Goal: Task Accomplishment & Management: Manage account settings

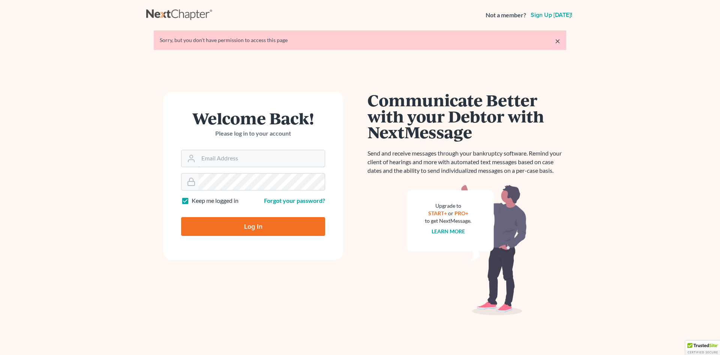
type input "[EMAIL_ADDRESS][DOMAIN_NAME]"
click at [223, 223] on input "Log In" at bounding box center [253, 226] width 144 height 19
type input "Thinking..."
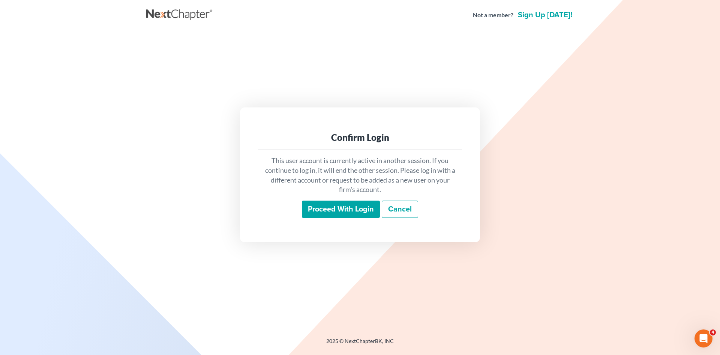
click at [336, 213] on input "Proceed with login" at bounding box center [341, 208] width 78 height 17
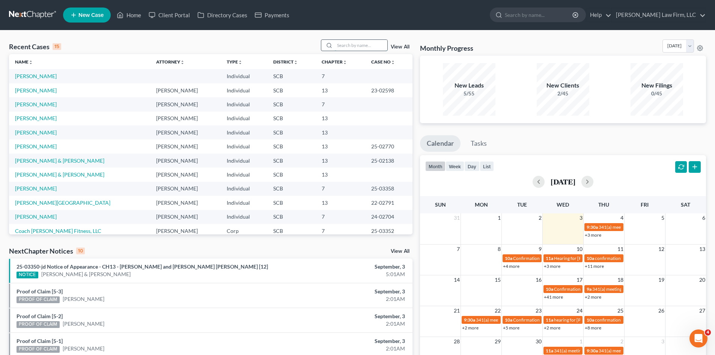
click at [347, 44] on input "search" at bounding box center [361, 45] width 53 height 11
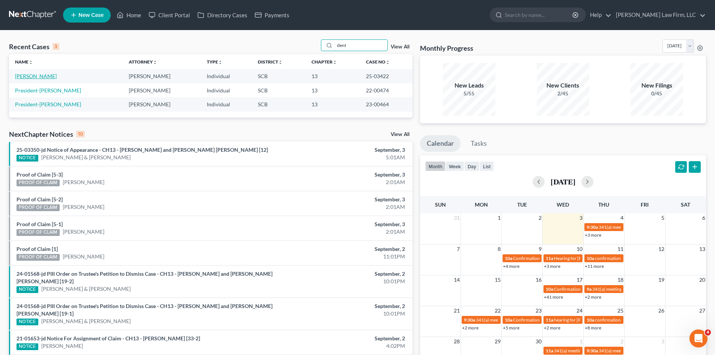
type input "dent"
click at [27, 75] on link "[PERSON_NAME]" at bounding box center [36, 76] width 42 height 6
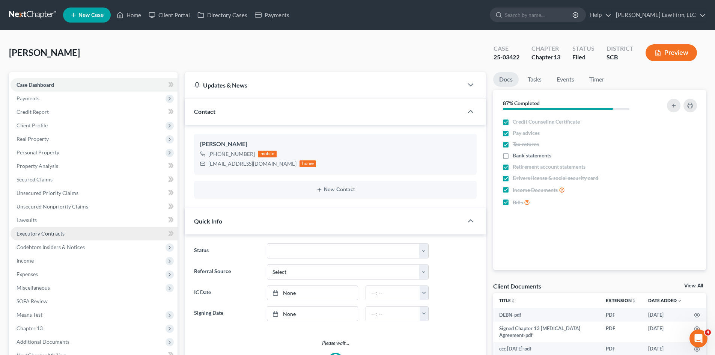
select select "1"
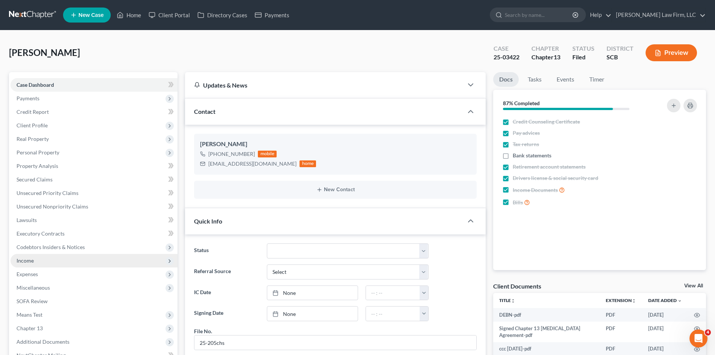
click at [27, 260] on span "Income" at bounding box center [25, 260] width 17 height 6
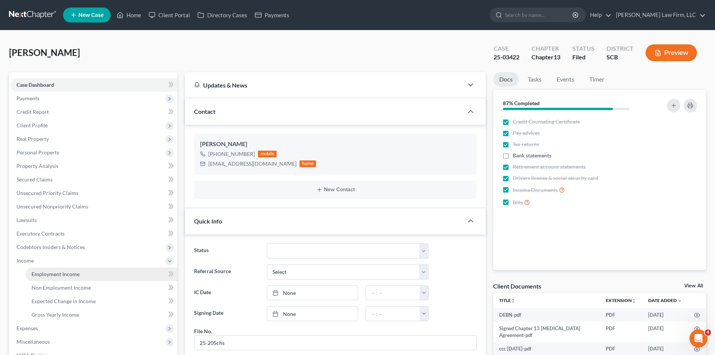
click at [38, 272] on span "Employment Income" at bounding box center [56, 274] width 48 height 6
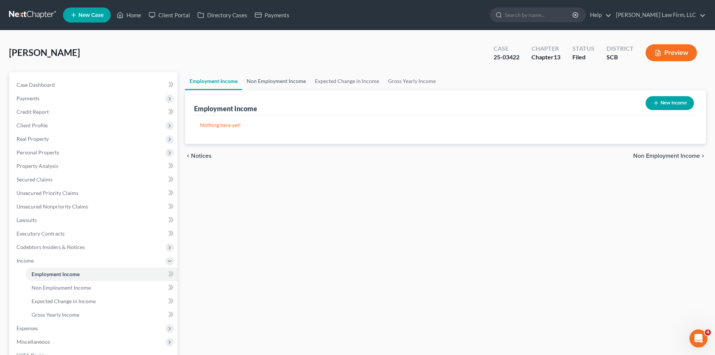
click at [268, 84] on link "Non Employment Income" at bounding box center [276, 81] width 68 height 18
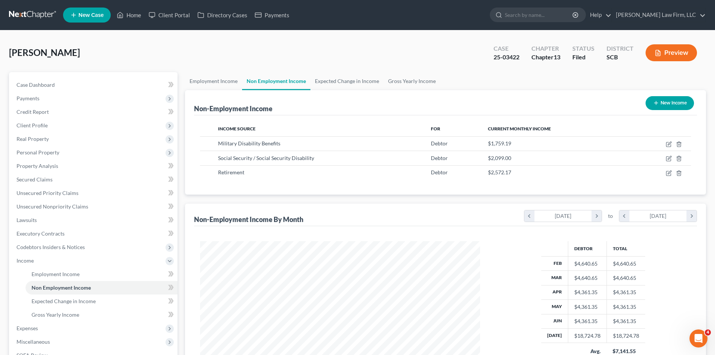
scroll to position [140, 295]
drag, startPoint x: 137, startPoint y: 12, endPoint x: 154, endPoint y: 12, distance: 17.3
click at [137, 12] on link "Home" at bounding box center [129, 15] width 32 height 14
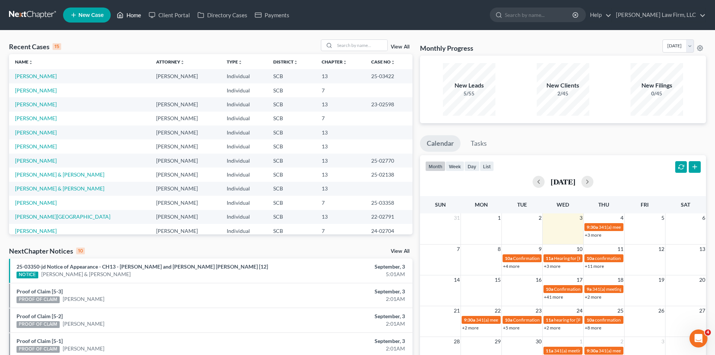
click at [133, 18] on link "Home" at bounding box center [129, 15] width 32 height 14
click at [370, 43] on input "search" at bounding box center [361, 45] width 53 height 11
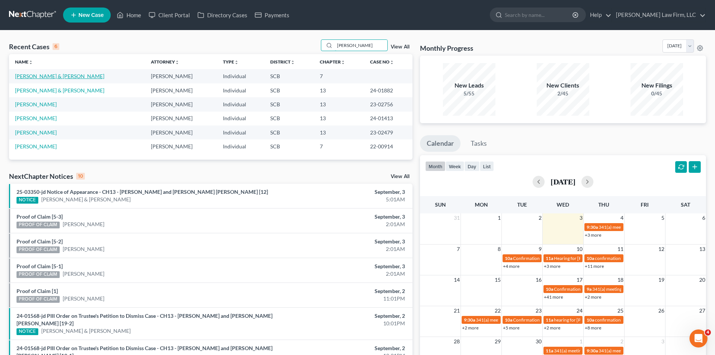
type input "[PERSON_NAME]"
click at [68, 75] on link "[PERSON_NAME] & [PERSON_NAME]" at bounding box center [59, 76] width 89 height 6
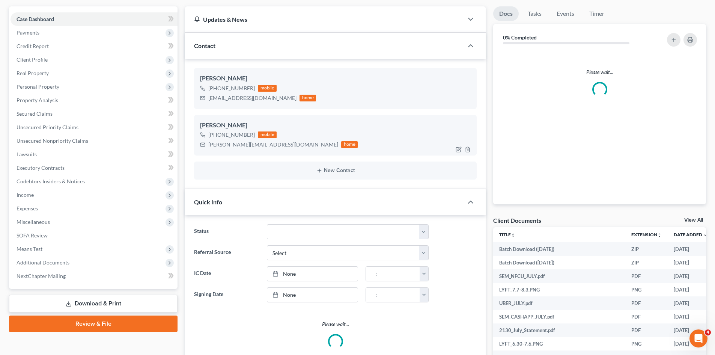
select select "0"
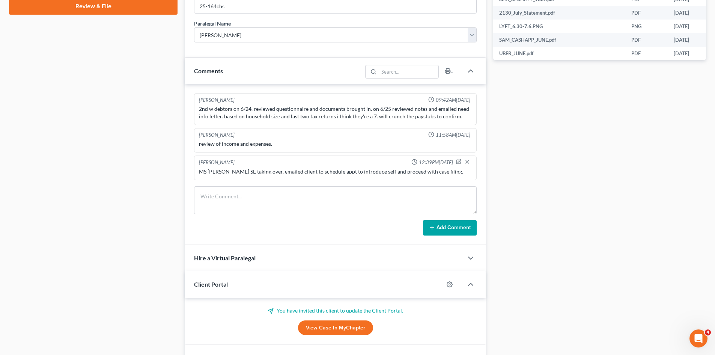
scroll to position [427, 0]
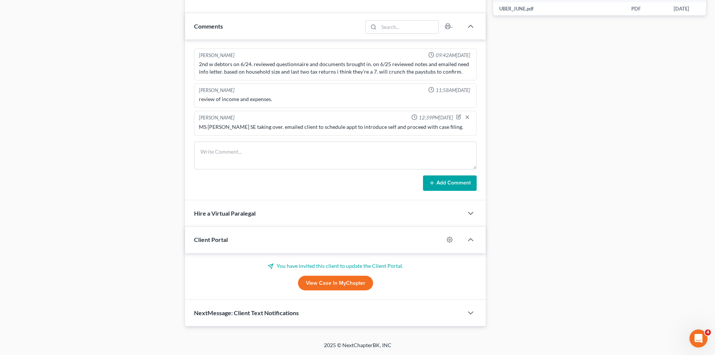
click at [349, 280] on link "View Case in MyChapter" at bounding box center [335, 282] width 75 height 15
click at [262, 319] on div "NextMessage: Client Text Notifications" at bounding box center [324, 312] width 278 height 26
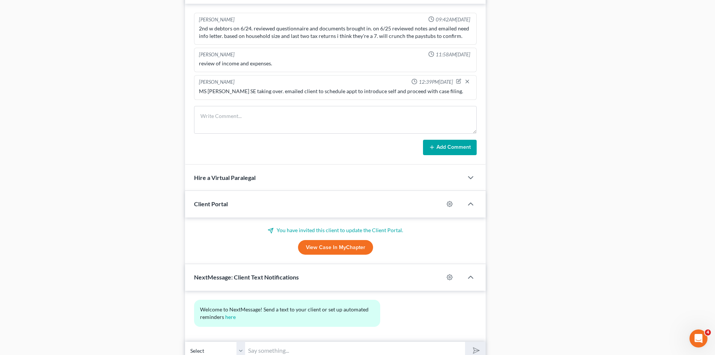
scroll to position [496, 0]
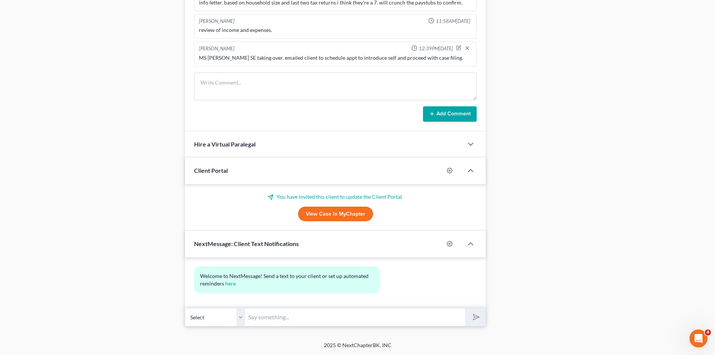
click at [241, 322] on select "Select [PHONE_NUMBER] - [PERSON_NAME] [PHONE_NUMBER] - [PERSON_NAME]" at bounding box center [215, 317] width 60 height 18
select select "1"
click at [185, 308] on select "Select [PHONE_NUMBER] - [PERSON_NAME] [PHONE_NUMBER] - [PERSON_NAME]" at bounding box center [215, 317] width 60 height 18
click at [297, 322] on input "text" at bounding box center [355, 317] width 220 height 18
type input "g"
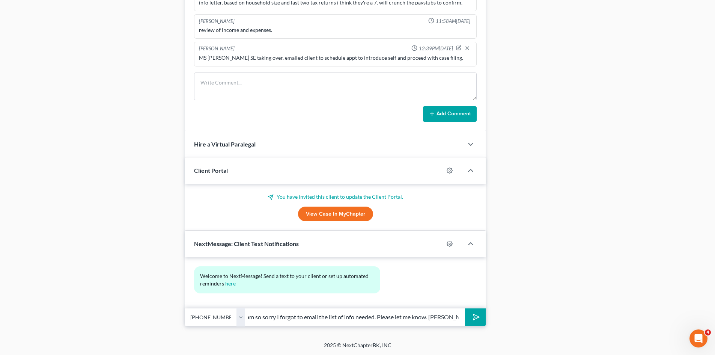
scroll to position [0, 206]
type input "Good Morning [PERSON_NAME], did you receive my email response [DATE]. I am so s…"
click at [465, 308] on button "submit" at bounding box center [475, 317] width 21 height 18
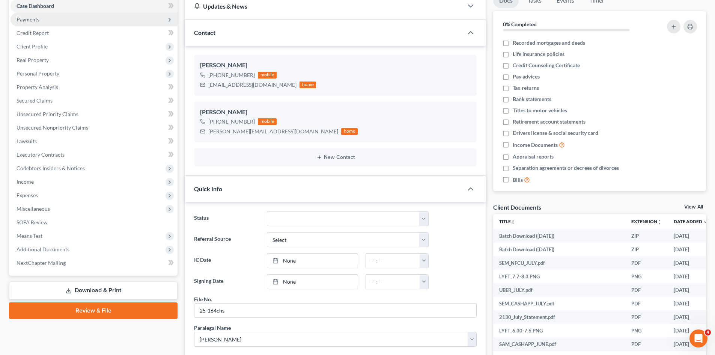
scroll to position [0, 0]
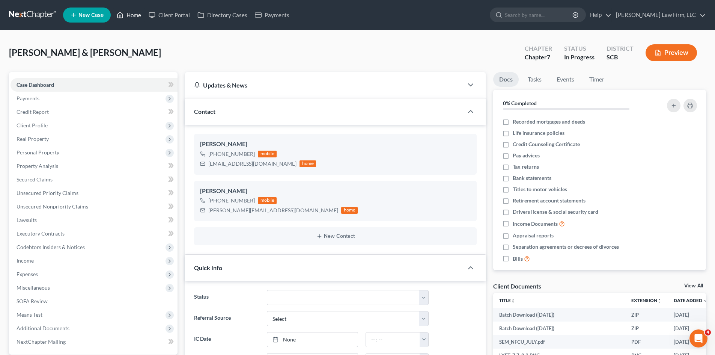
click at [138, 11] on link "Home" at bounding box center [129, 15] width 32 height 14
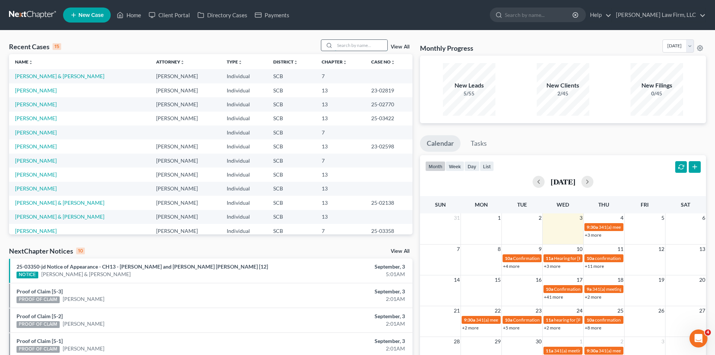
click at [357, 43] on input "search" at bounding box center [361, 45] width 53 height 11
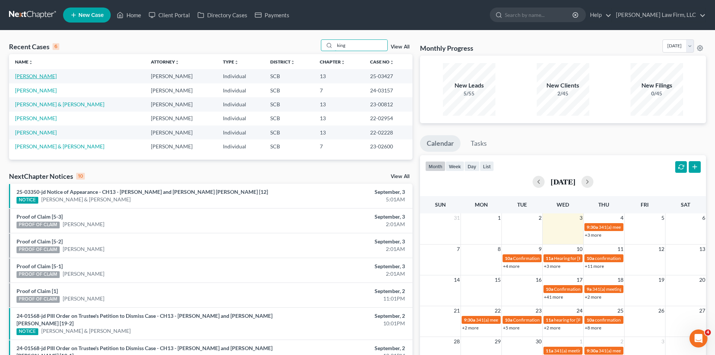
type input "king"
click at [18, 77] on link "[PERSON_NAME]" at bounding box center [36, 76] width 42 height 6
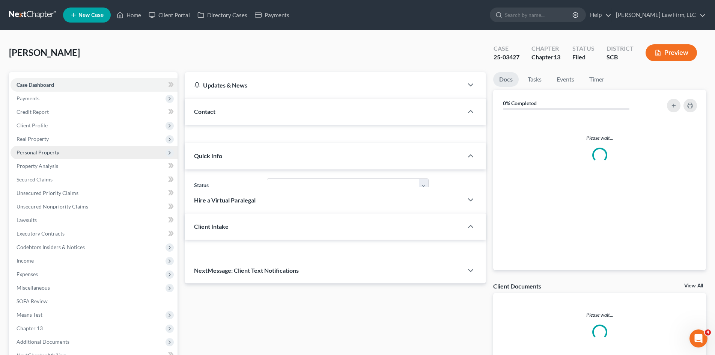
select select "0"
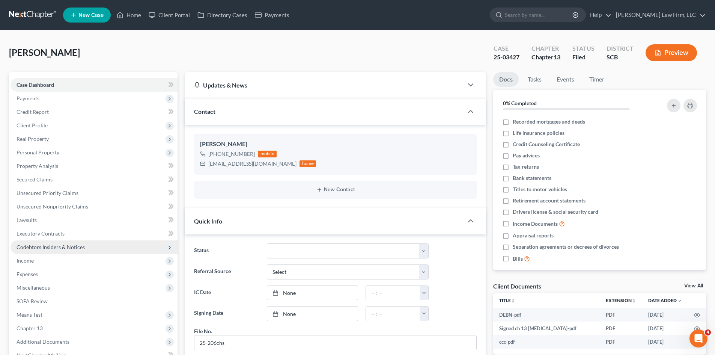
scroll to position [2, 0]
click at [26, 259] on span "Income" at bounding box center [25, 260] width 17 height 6
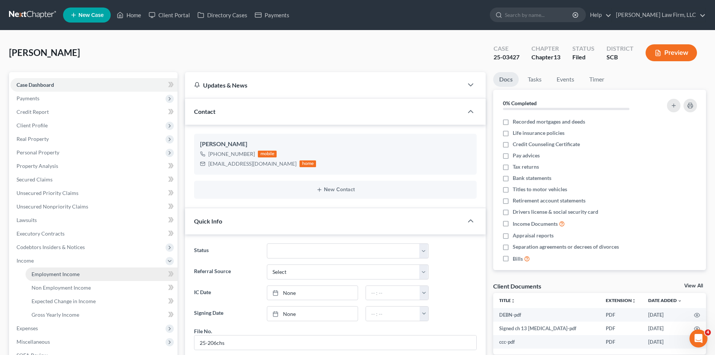
click at [38, 271] on span "Employment Income" at bounding box center [56, 274] width 48 height 6
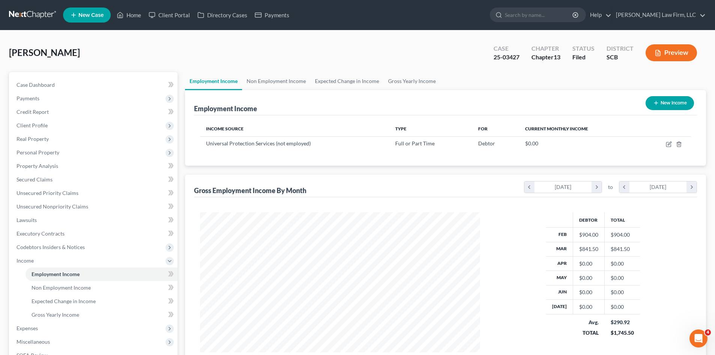
scroll to position [140, 295]
click at [302, 79] on link "Non Employment Income" at bounding box center [276, 81] width 68 height 18
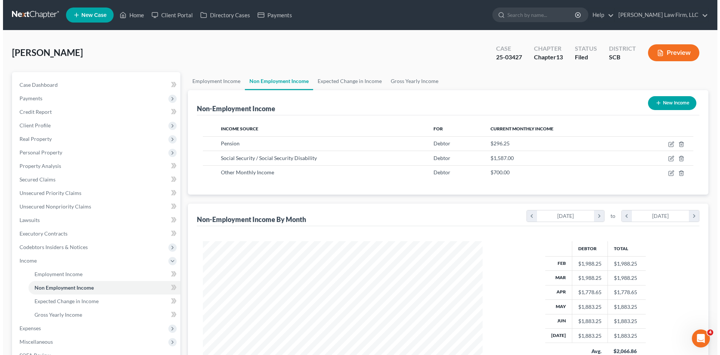
scroll to position [140, 295]
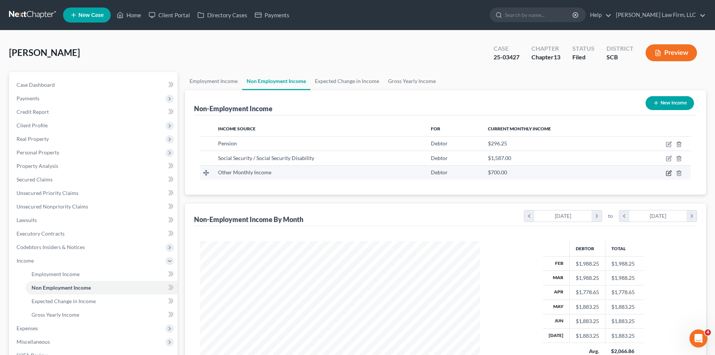
click at [669, 172] on icon "button" at bounding box center [668, 171] width 3 height 3
select select "13"
select select "0"
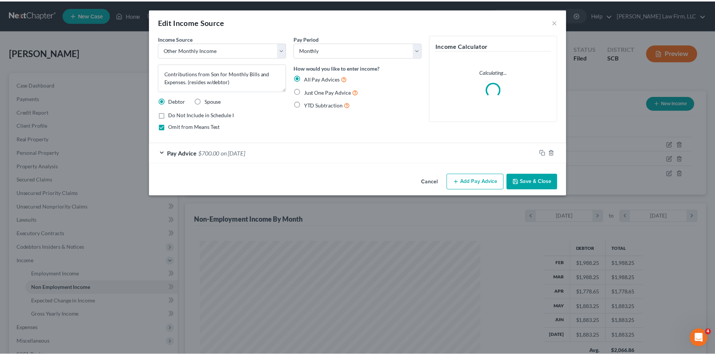
scroll to position [141, 298]
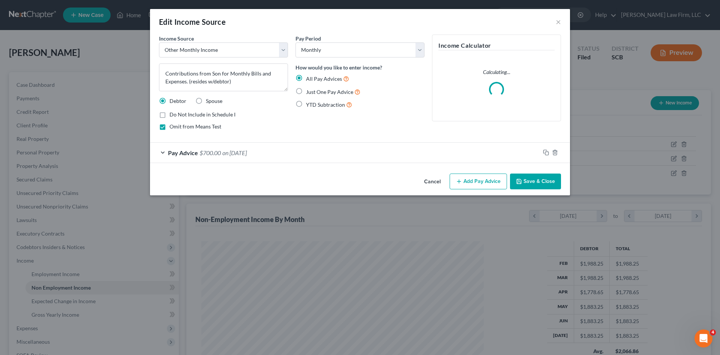
click at [430, 181] on button "Cancel" at bounding box center [432, 181] width 29 height 15
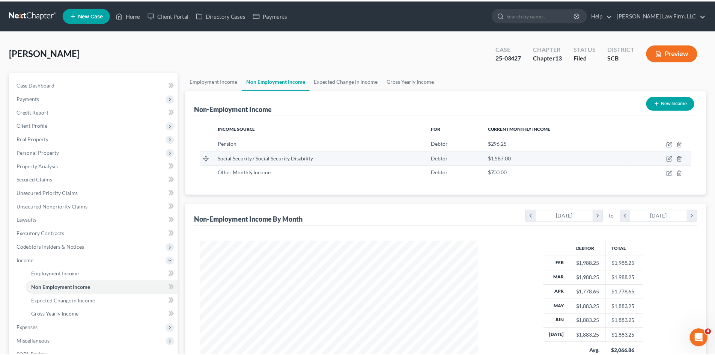
scroll to position [375047, 374892]
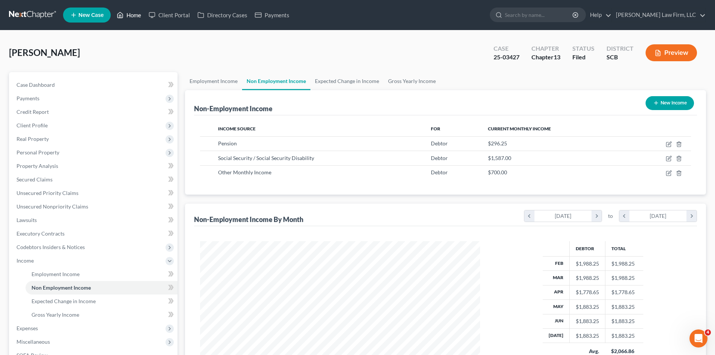
click at [131, 17] on link "Home" at bounding box center [129, 15] width 32 height 14
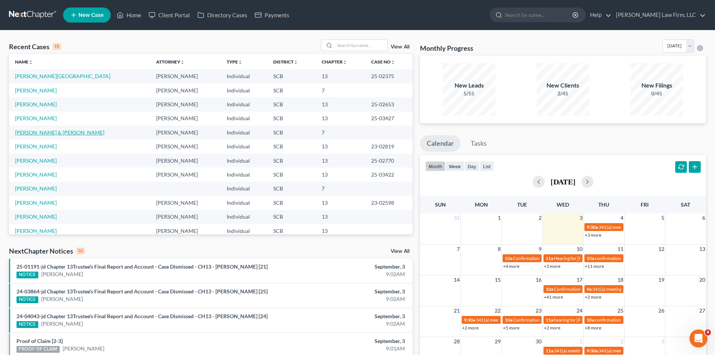
click at [55, 129] on link "[PERSON_NAME] & [PERSON_NAME]" at bounding box center [59, 132] width 89 height 6
select select "0"
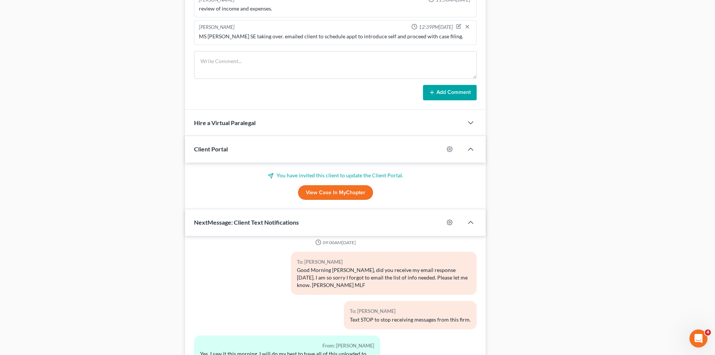
scroll to position [595, 0]
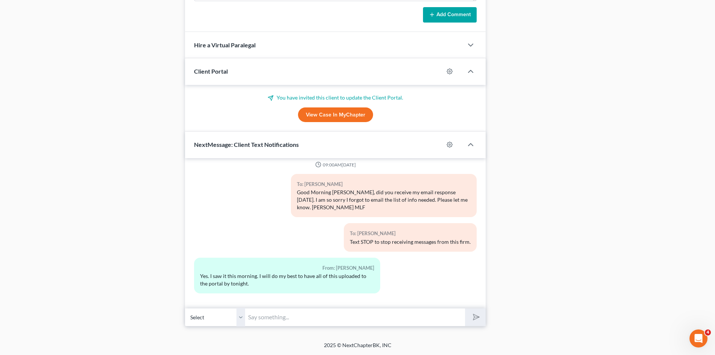
click at [243, 320] on select "Select [PHONE_NUMBER] - [PERSON_NAME] [PHONE_NUMBER] - [PERSON_NAME]" at bounding box center [215, 317] width 60 height 18
select select "1"
click at [185, 308] on select "Select [PHONE_NUMBER] - [PERSON_NAME] [PHONE_NUMBER] - [PERSON_NAME]" at bounding box center [215, 317] width 60 height 18
click at [294, 319] on input "text" at bounding box center [355, 317] width 220 height 18
type input "Thank you."
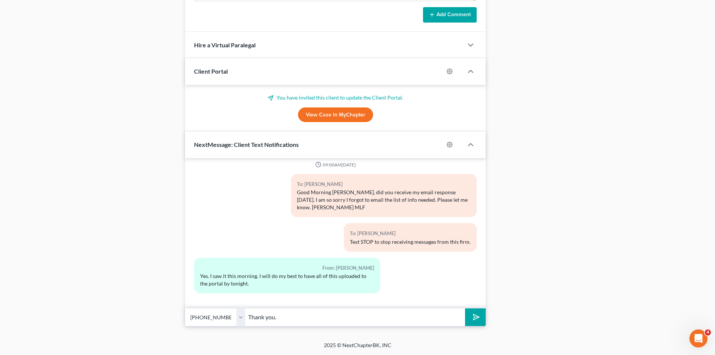
click at [481, 323] on button "submit" at bounding box center [475, 317] width 21 height 18
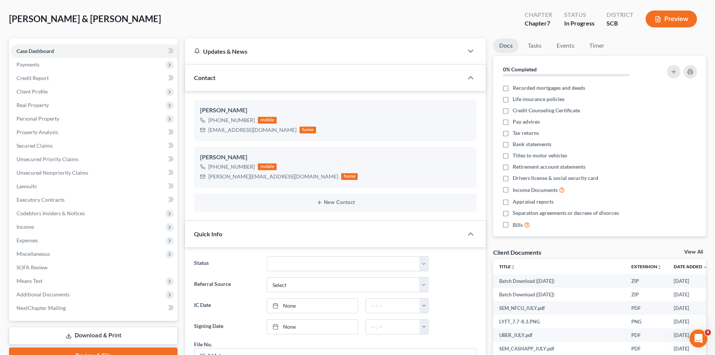
scroll to position [0, 0]
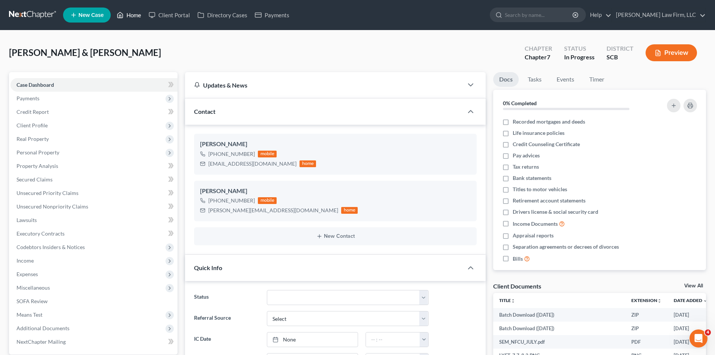
drag, startPoint x: 128, startPoint y: 17, endPoint x: 134, endPoint y: 35, distance: 19.0
click at [128, 17] on link "Home" at bounding box center [129, 15] width 32 height 14
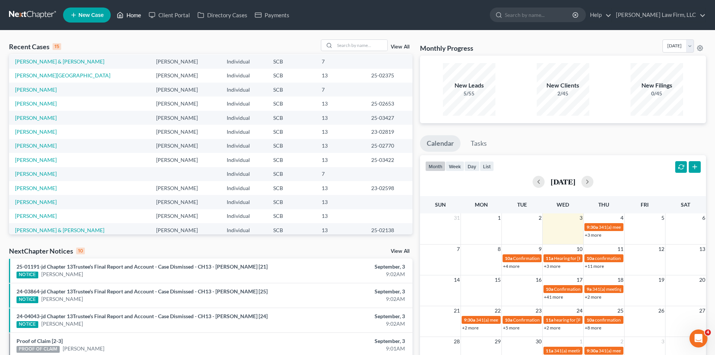
scroll to position [51, 0]
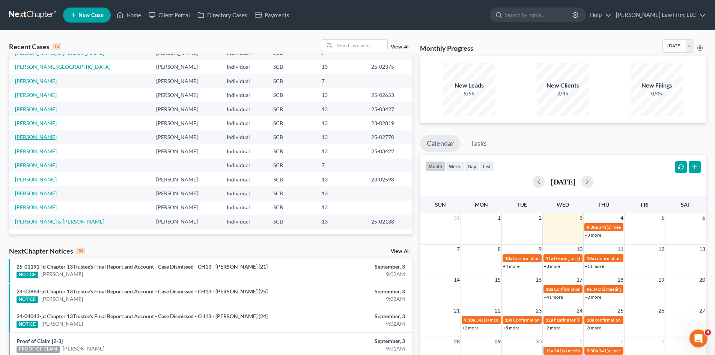
click at [40, 137] on link "[PERSON_NAME]" at bounding box center [36, 137] width 42 height 6
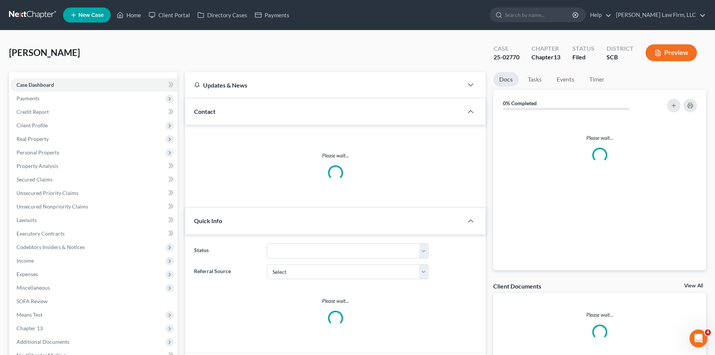
select select "0"
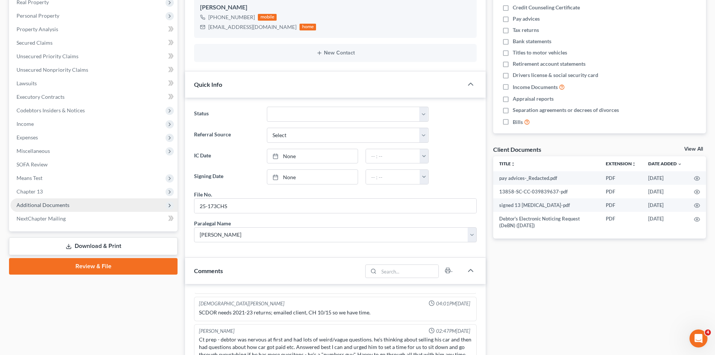
scroll to position [150, 0]
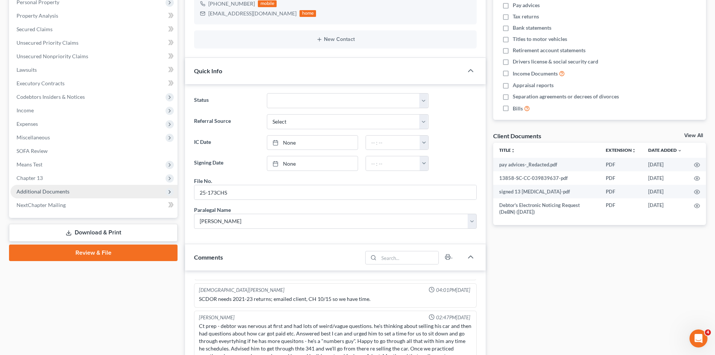
click at [24, 194] on span "Additional Documents" at bounding box center [43, 191] width 53 height 6
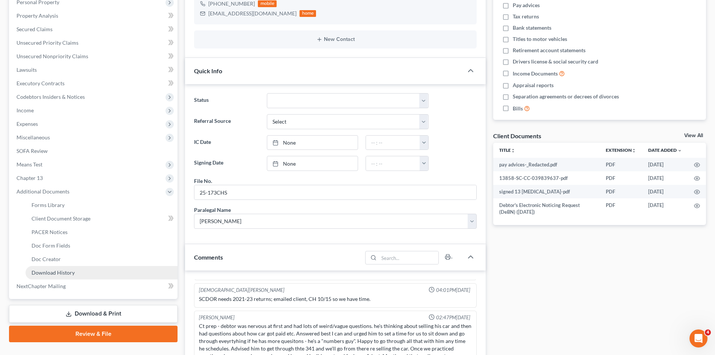
click at [39, 269] on span "Download History" at bounding box center [53, 272] width 43 height 6
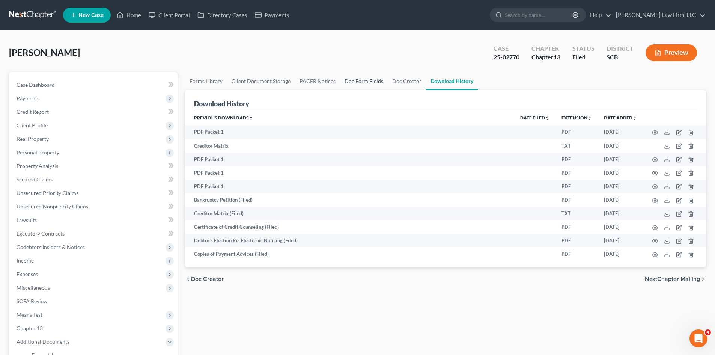
click at [361, 82] on link "Doc Form Fields" at bounding box center [364, 81] width 48 height 18
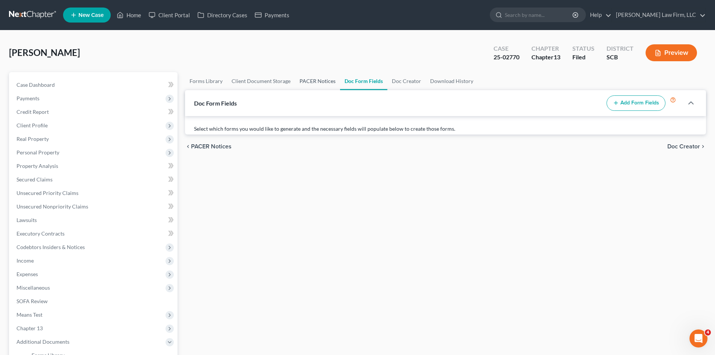
click at [326, 82] on link "PACER Notices" at bounding box center [317, 81] width 45 height 18
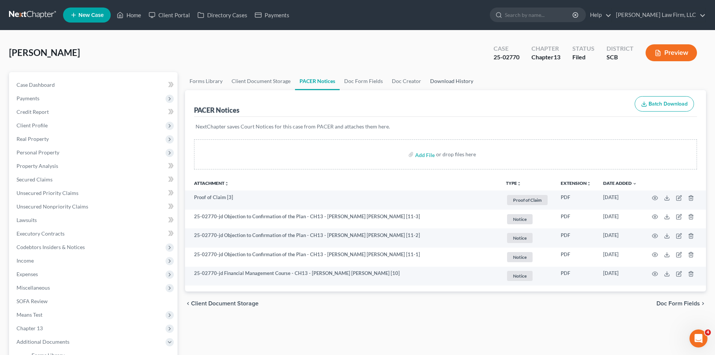
click at [425, 82] on link "Download History" at bounding box center [451, 81] width 52 height 18
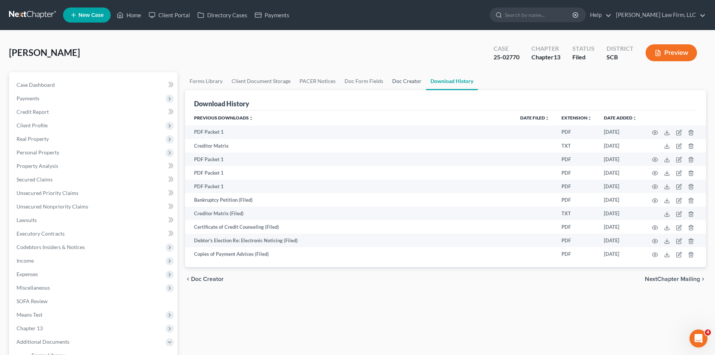
click at [403, 82] on link "Doc Creator" at bounding box center [407, 81] width 38 height 18
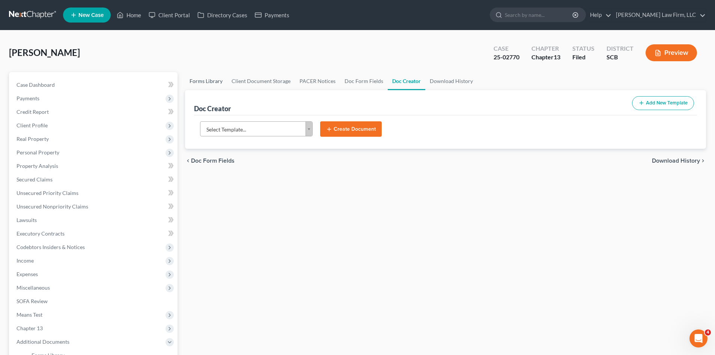
click at [212, 78] on link "Forms Library" at bounding box center [206, 81] width 42 height 18
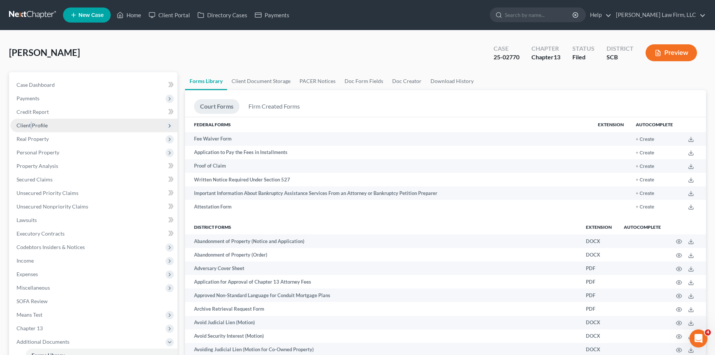
click at [31, 123] on span "Client Profile" at bounding box center [32, 125] width 31 height 6
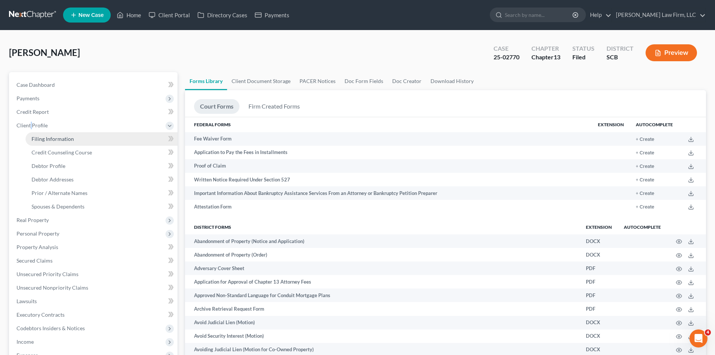
click at [50, 137] on span "Filing Information" at bounding box center [53, 138] width 42 height 6
select select "1"
select select "0"
select select "3"
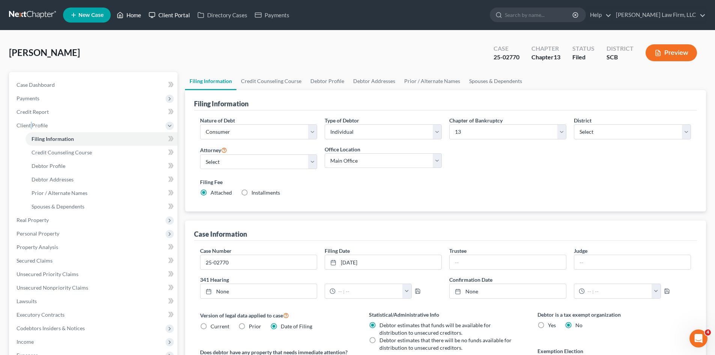
click at [128, 14] on link "Home" at bounding box center [129, 15] width 32 height 14
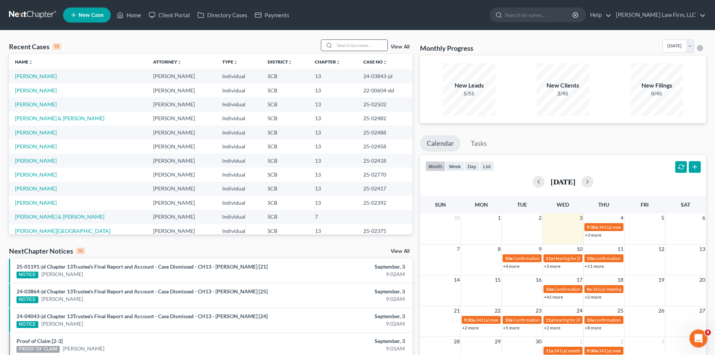
click at [347, 47] on input "search" at bounding box center [361, 45] width 53 height 11
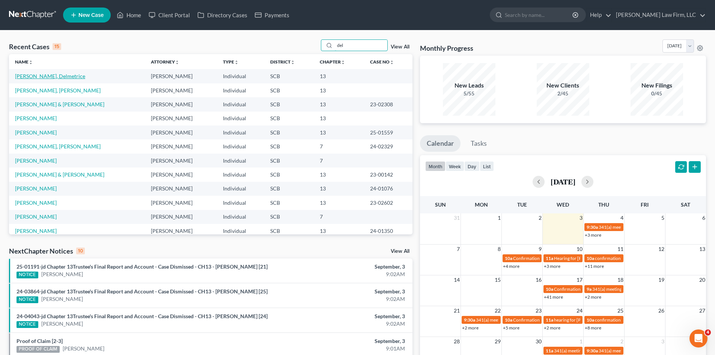
type input "del"
click at [51, 74] on link "[PERSON_NAME], Delmetrice" at bounding box center [50, 76] width 70 height 6
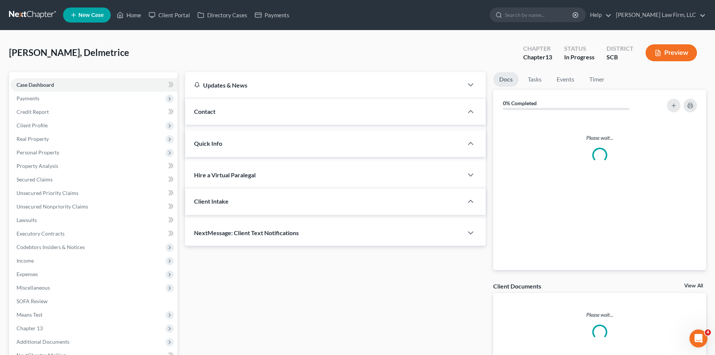
select select "0"
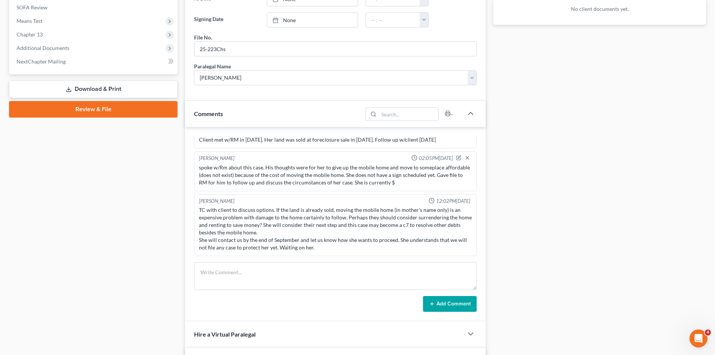
scroll to position [300, 0]
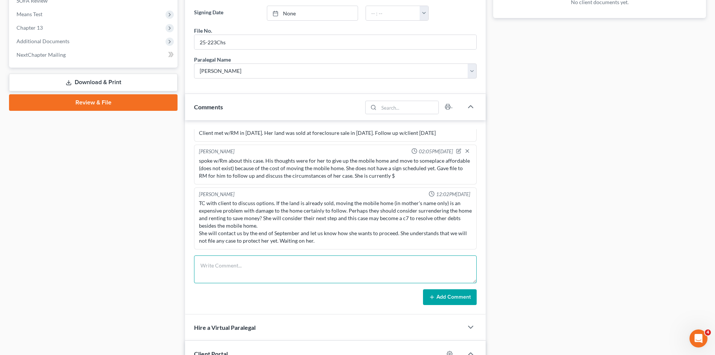
click at [239, 272] on textarea at bounding box center [335, 269] width 283 height 28
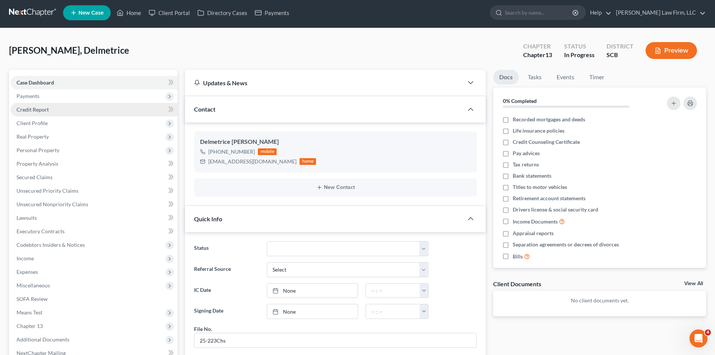
scroll to position [0, 0]
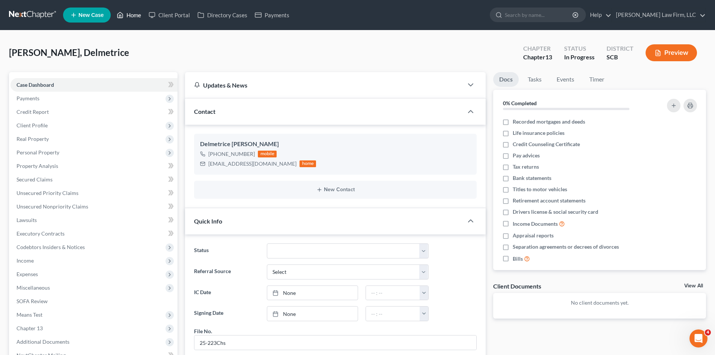
click at [131, 19] on link "Home" at bounding box center [129, 15] width 32 height 14
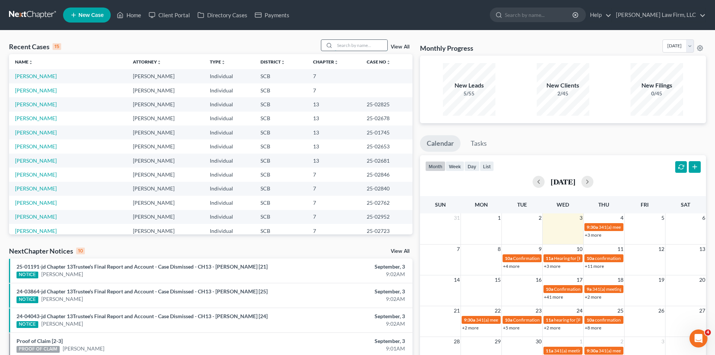
click at [354, 45] on input "search" at bounding box center [361, 45] width 53 height 11
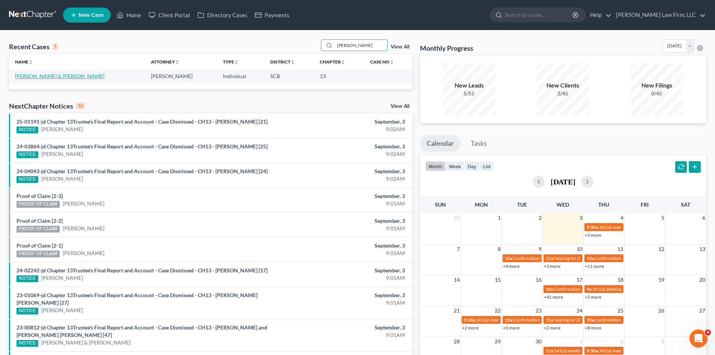
type input "[PERSON_NAME]"
click at [49, 78] on link "[PERSON_NAME] & [PERSON_NAME]" at bounding box center [59, 76] width 89 height 6
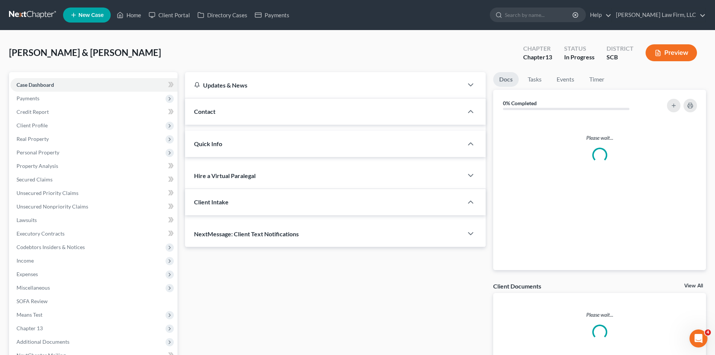
select select "0"
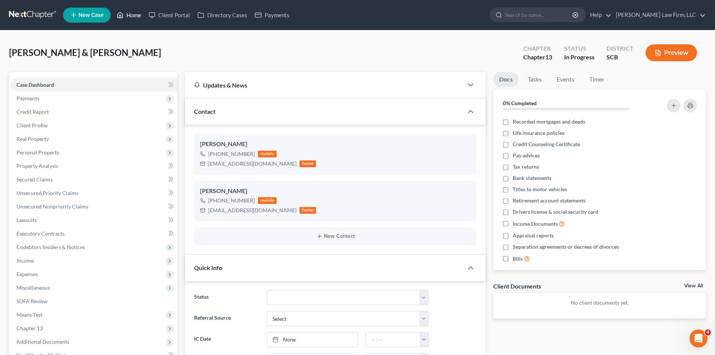
click at [135, 17] on link "Home" at bounding box center [129, 15] width 32 height 14
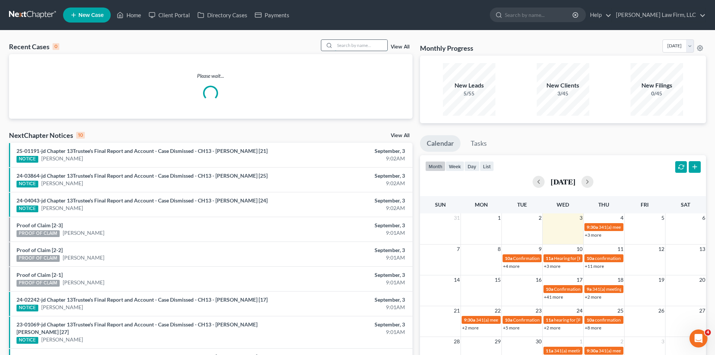
click at [355, 48] on input "search" at bounding box center [361, 45] width 53 height 11
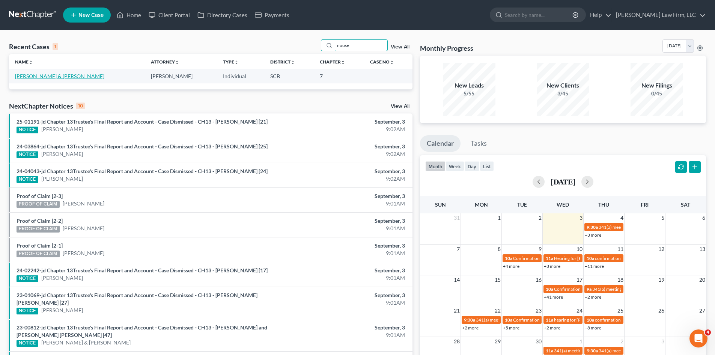
type input "nouse"
click at [51, 77] on link "[PERSON_NAME] & [PERSON_NAME]" at bounding box center [59, 76] width 89 height 6
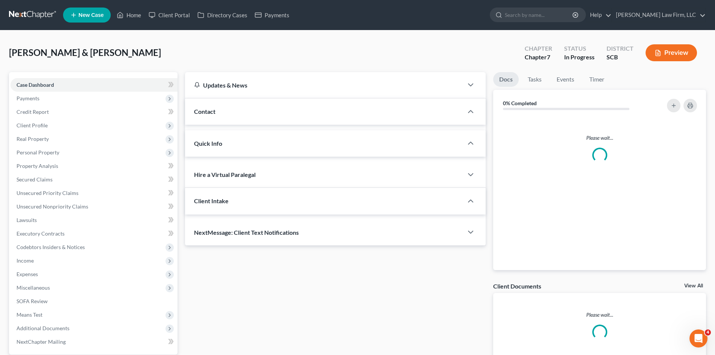
select select "0"
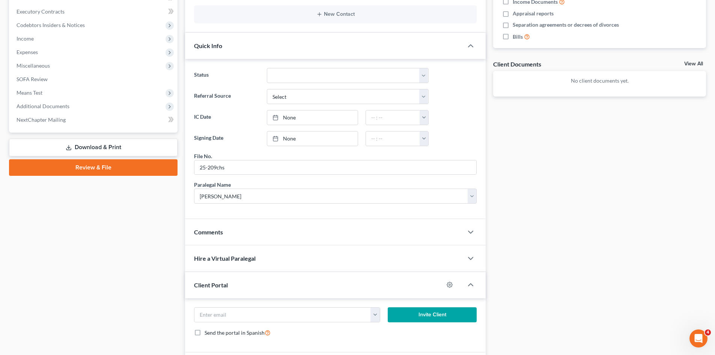
scroll to position [225, 0]
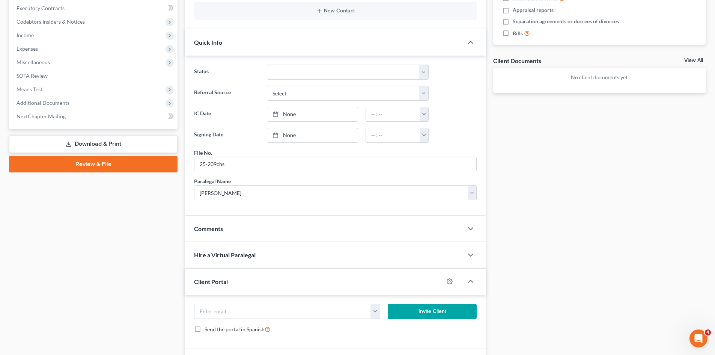
click at [225, 229] on div "Comments" at bounding box center [324, 228] width 278 height 26
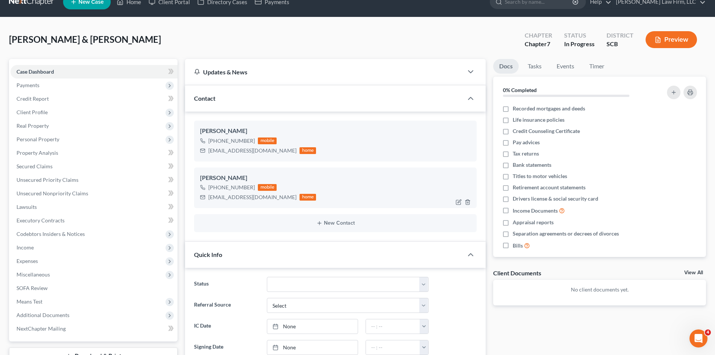
scroll to position [0, 0]
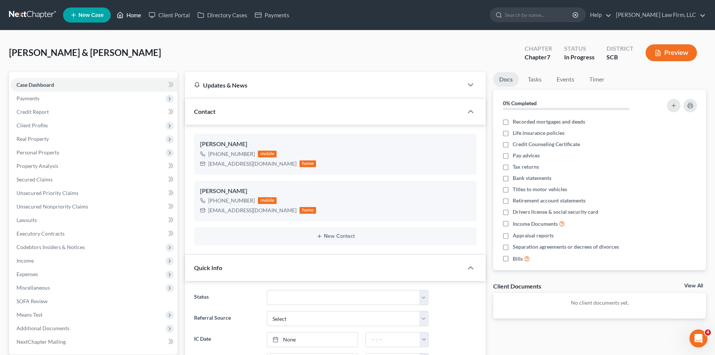
drag, startPoint x: 135, startPoint y: 17, endPoint x: 704, endPoint y: 0, distance: 568.7
click at [135, 17] on link "Home" at bounding box center [129, 15] width 32 height 14
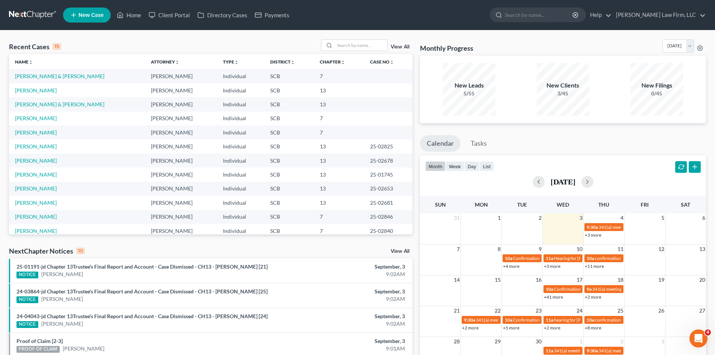
click at [406, 48] on link "View All" at bounding box center [400, 46] width 19 height 5
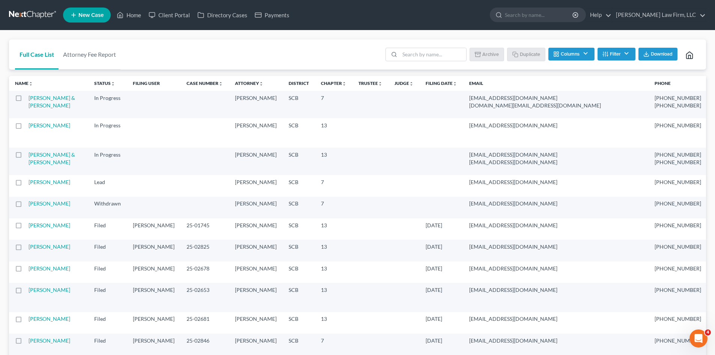
click at [607, 54] on button "Filter" at bounding box center [616, 54] width 38 height 13
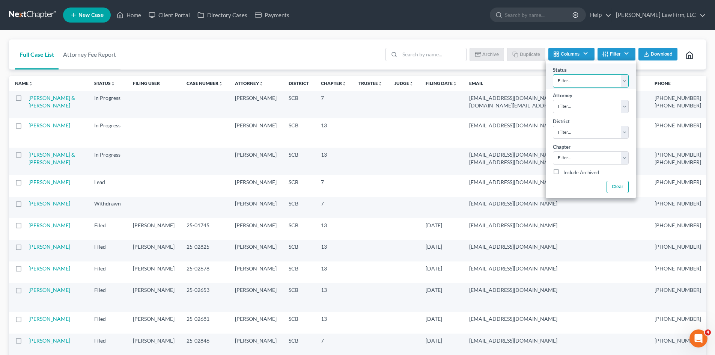
click at [576, 85] on select "Filter... Discharged Dismissed Filed In Progress Lead Lost Lead Ready to File T…" at bounding box center [591, 80] width 76 height 13
select select "2"
click at [553, 74] on select "Filter... Discharged Dismissed Filed In Progress Lead Lost Lead Ready to File T…" at bounding box center [591, 80] width 76 height 13
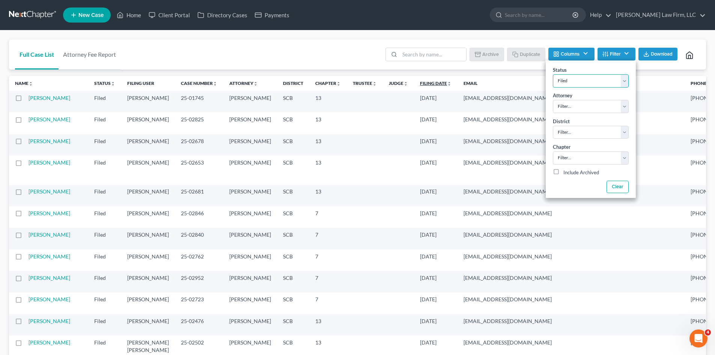
click at [447, 83] on icon "unfold_more" at bounding box center [449, 83] width 5 height 5
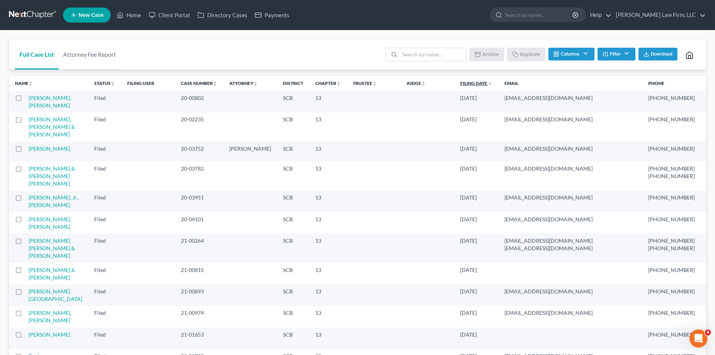
click at [488, 85] on icon "expand_less" at bounding box center [490, 83] width 5 height 5
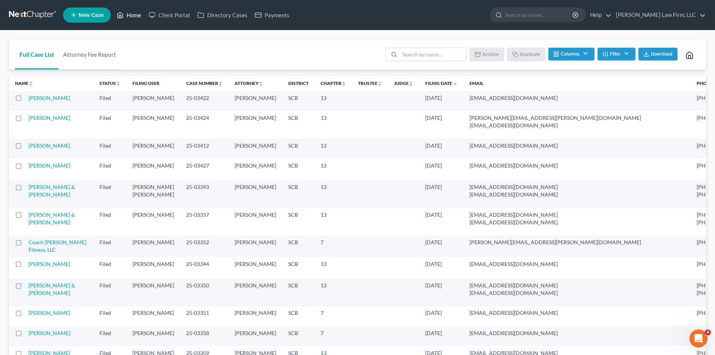
click at [133, 19] on link "Home" at bounding box center [129, 15] width 32 height 14
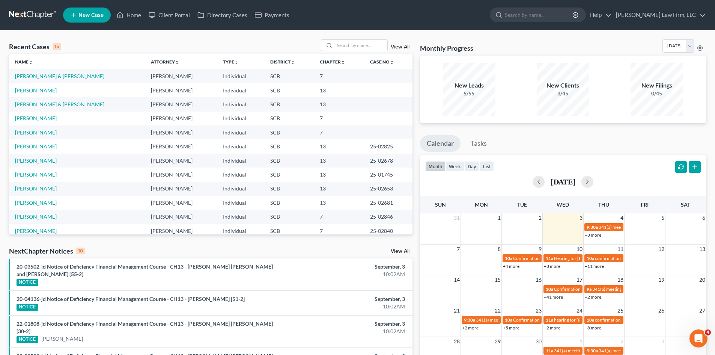
click at [344, 54] on th "Chapter unfold_more expand_more expand_less" at bounding box center [339, 61] width 50 height 15
click at [344, 47] on input "search" at bounding box center [361, 45] width 53 height 11
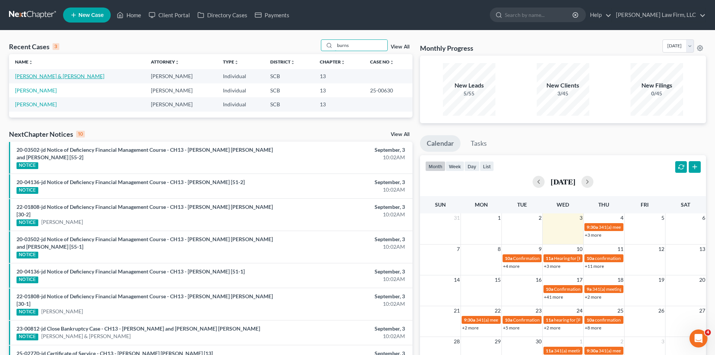
type input "burns"
click at [37, 77] on link "[PERSON_NAME] & [PERSON_NAME]" at bounding box center [59, 76] width 89 height 6
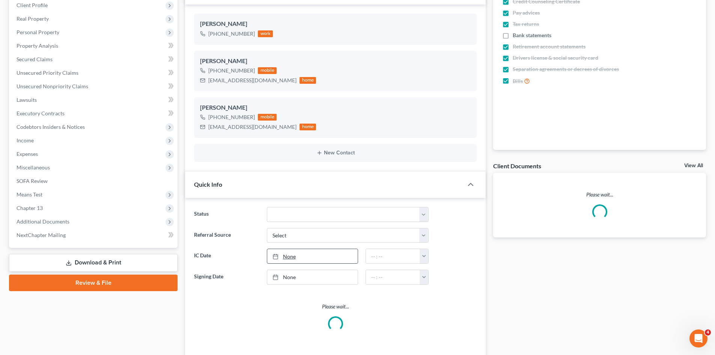
select select "1"
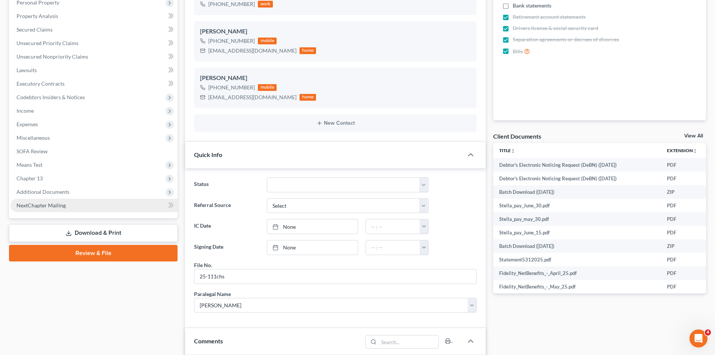
scroll to position [38, 0]
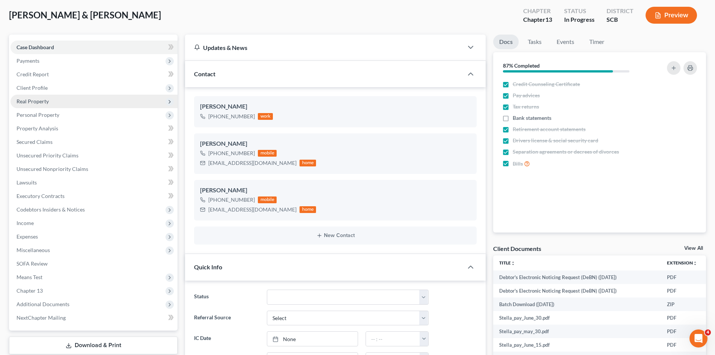
drag, startPoint x: 35, startPoint y: 88, endPoint x: 41, endPoint y: 96, distance: 9.9
click at [35, 88] on span "Client Profile" at bounding box center [32, 87] width 31 height 6
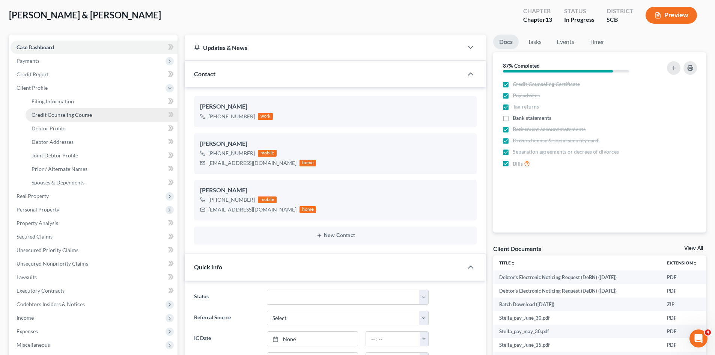
click at [51, 111] on span "Credit Counseling Course" at bounding box center [62, 114] width 60 height 6
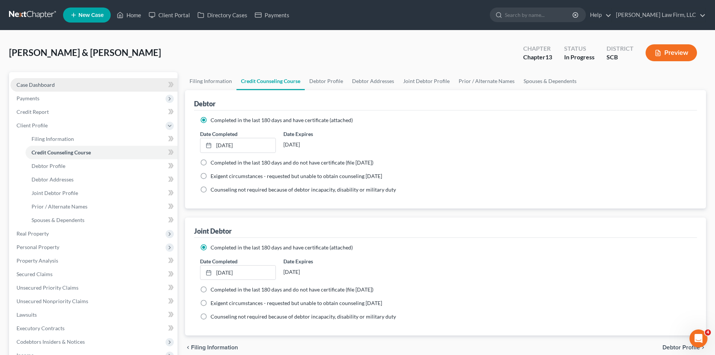
click at [27, 81] on span "Case Dashboard" at bounding box center [36, 84] width 38 height 6
select select "1"
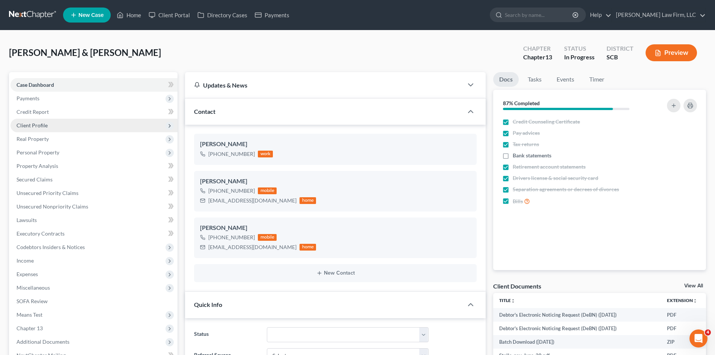
scroll to position [71, 0]
click at [594, 78] on link "Timer" at bounding box center [596, 79] width 27 height 15
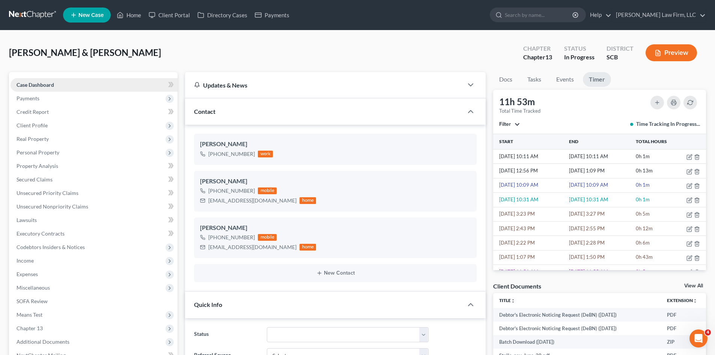
click at [42, 88] on link "Case Dashboard" at bounding box center [94, 85] width 167 height 14
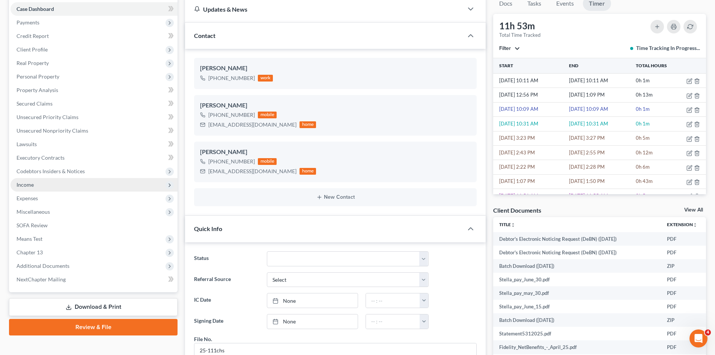
scroll to position [75, 0]
click at [31, 186] on span "Income" at bounding box center [25, 185] width 17 height 6
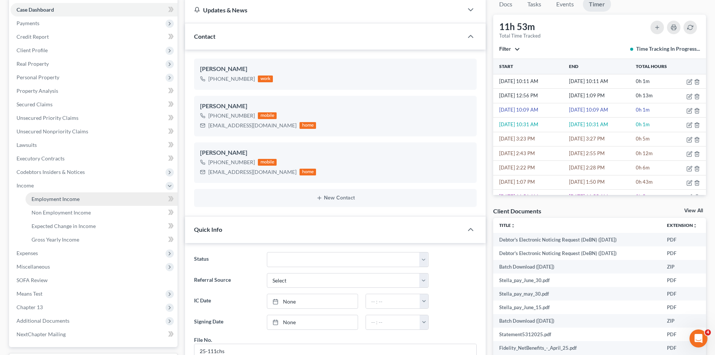
click at [42, 196] on span "Employment Income" at bounding box center [56, 198] width 48 height 6
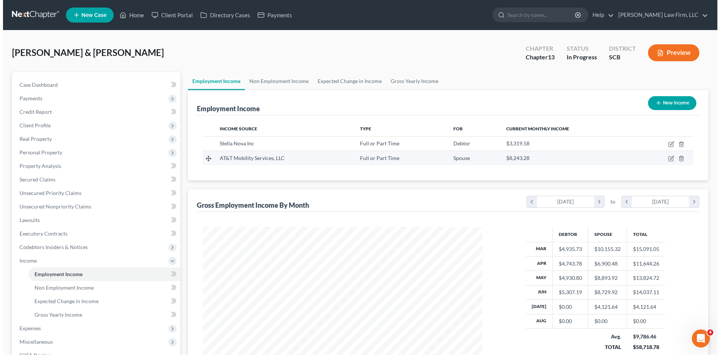
scroll to position [140, 295]
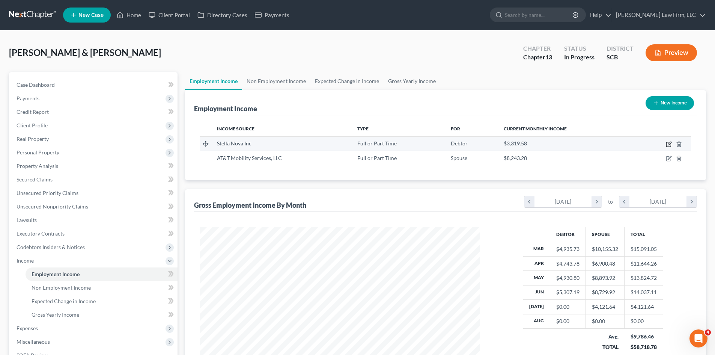
click at [667, 143] on icon "button" at bounding box center [669, 144] width 6 height 6
select select "0"
select select "42"
select select "1"
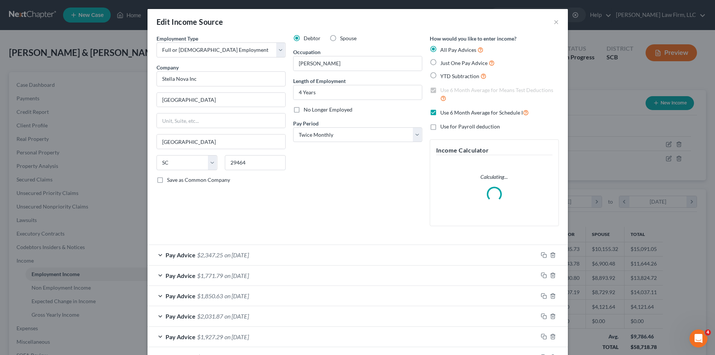
scroll to position [141, 298]
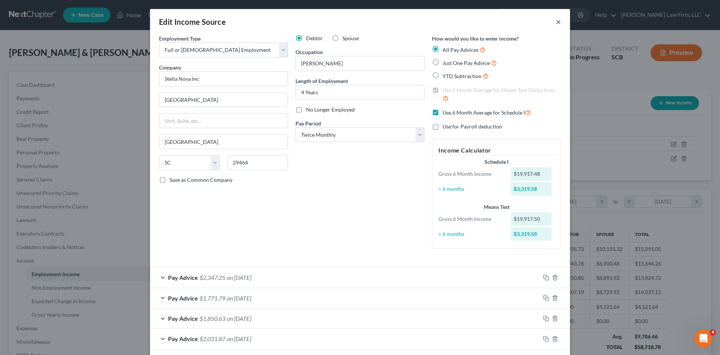
drag, startPoint x: 554, startPoint y: 23, endPoint x: 577, endPoint y: 45, distance: 32.6
click at [556, 24] on button "×" at bounding box center [558, 21] width 5 height 9
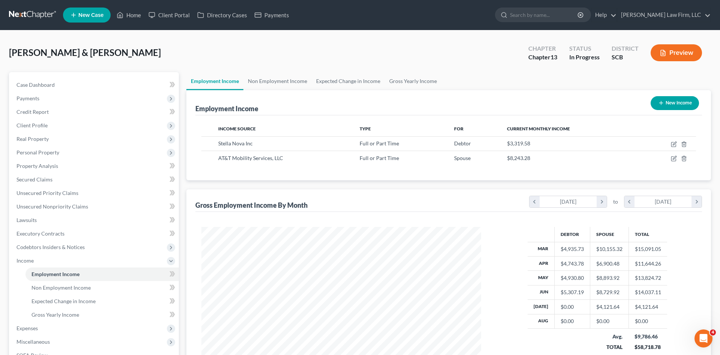
scroll to position [375047, 374892]
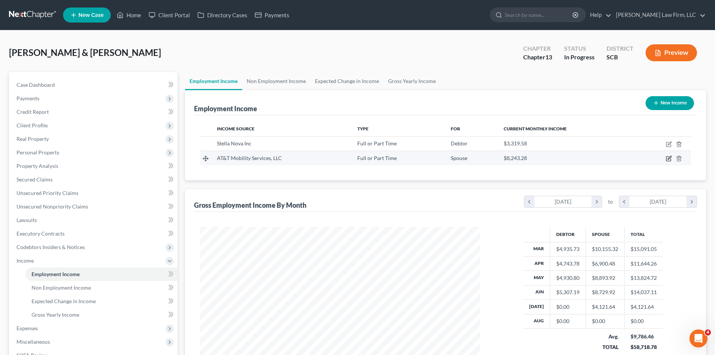
click at [667, 158] on icon "button" at bounding box center [669, 158] width 6 height 6
select select "0"
select select "10"
select select "1"
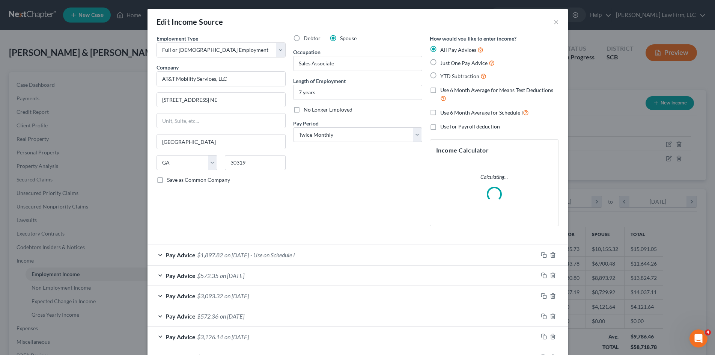
scroll to position [141, 298]
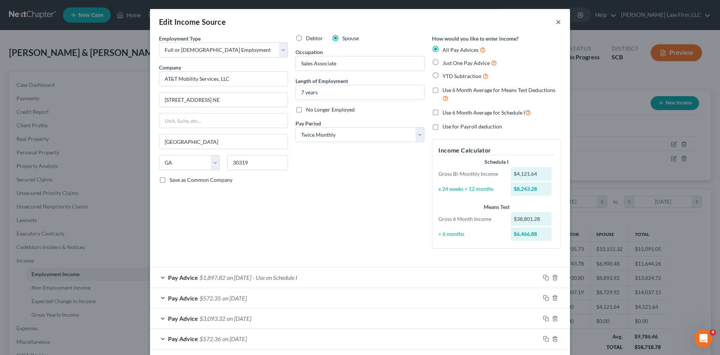
click at [556, 22] on button "×" at bounding box center [558, 21] width 5 height 9
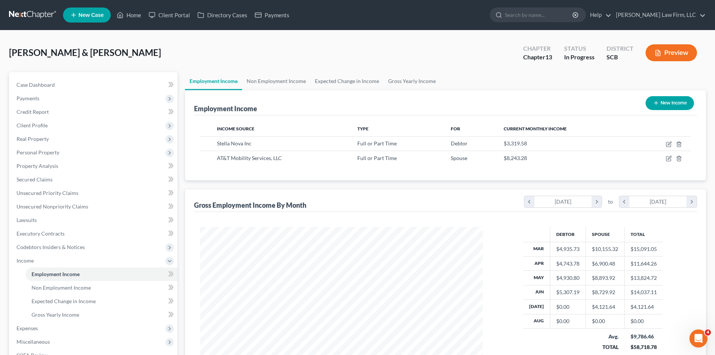
scroll to position [375047, 374892]
click at [39, 178] on span "Secured Claims" at bounding box center [35, 179] width 36 height 6
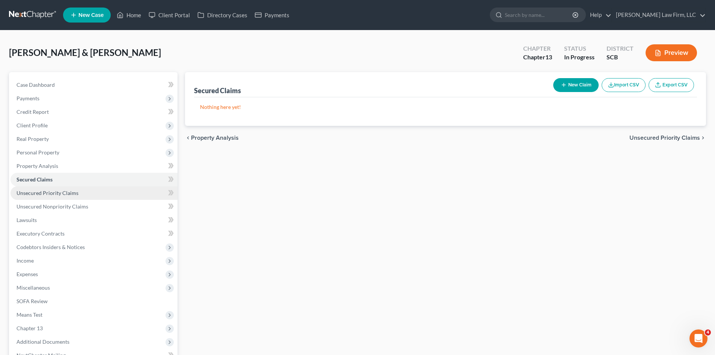
click at [39, 190] on span "Unsecured Priority Claims" at bounding box center [48, 192] width 62 height 6
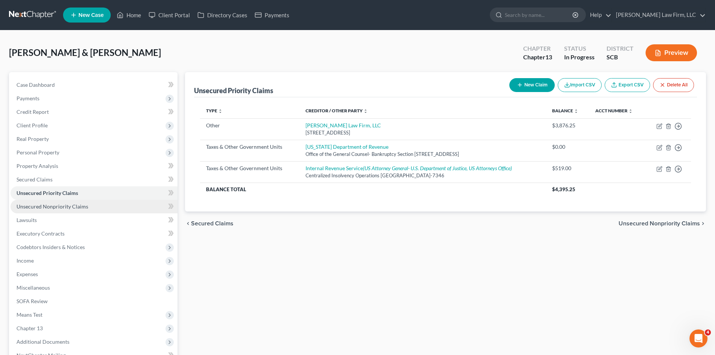
click at [42, 199] on ul "Case Dashboard Payments Invoices Payments Payments Credit Report Client Profile" at bounding box center [94, 220] width 167 height 284
click at [43, 203] on span "Unsecured Nonpriority Claims" at bounding box center [53, 206] width 72 height 6
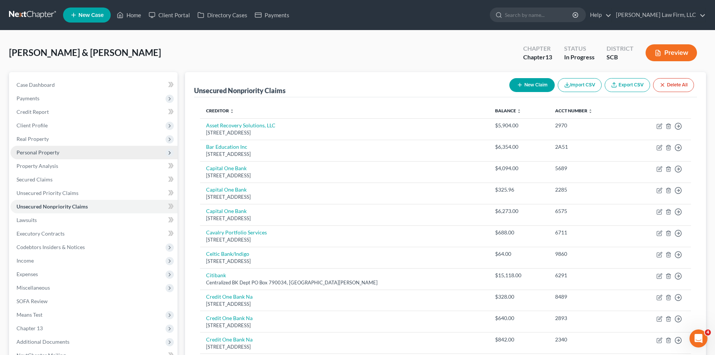
click at [38, 152] on span "Personal Property" at bounding box center [38, 152] width 43 height 6
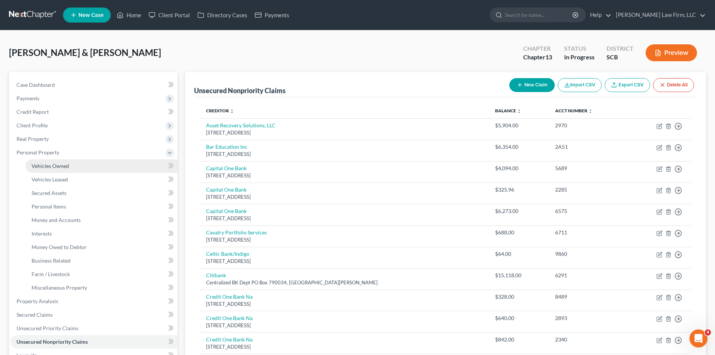
click at [45, 166] on span "Vehicles Owned" at bounding box center [51, 165] width 38 height 6
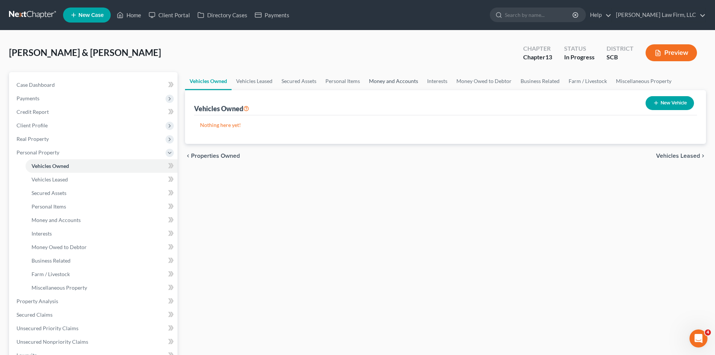
click at [374, 78] on link "Money and Accounts" at bounding box center [393, 81] width 58 height 18
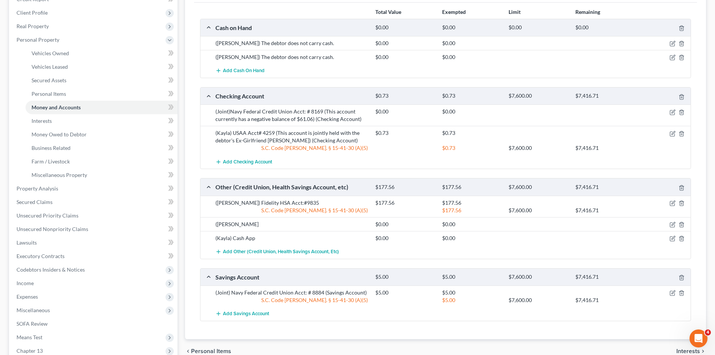
scroll to position [150, 0]
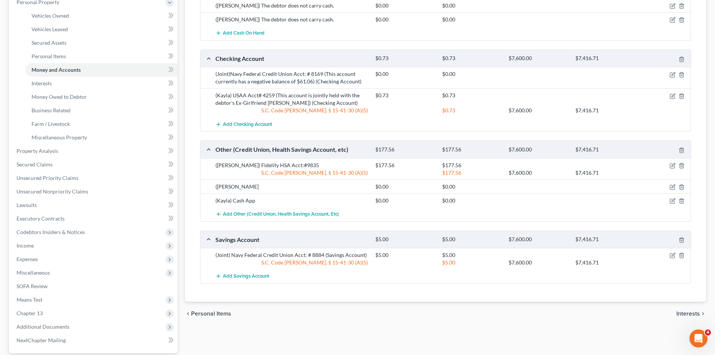
click at [196, 225] on div "Total Value Exempted Limit Remaining Cash on Hand $0.00 $0.00 $0.00 $0.00 ([PER…" at bounding box center [445, 133] width 503 height 336
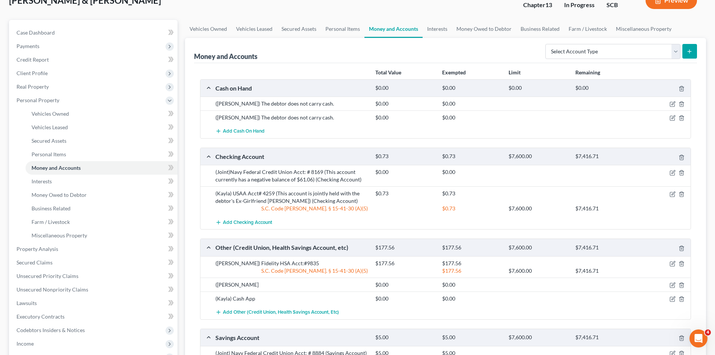
scroll to position [0, 0]
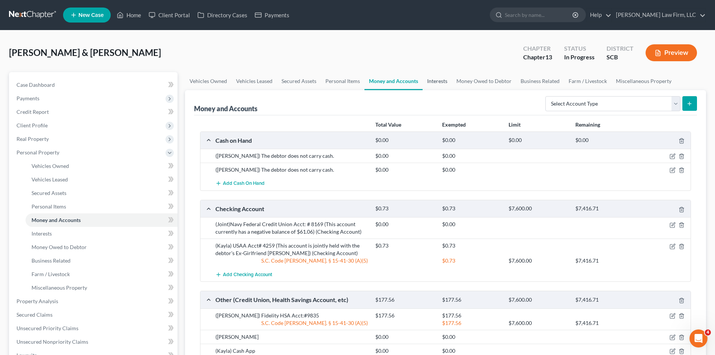
click at [440, 82] on link "Interests" at bounding box center [436, 81] width 29 height 18
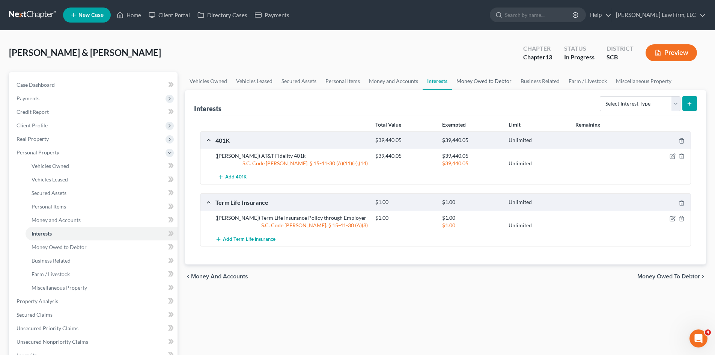
click at [484, 82] on link "Money Owed to Debtor" at bounding box center [484, 81] width 64 height 18
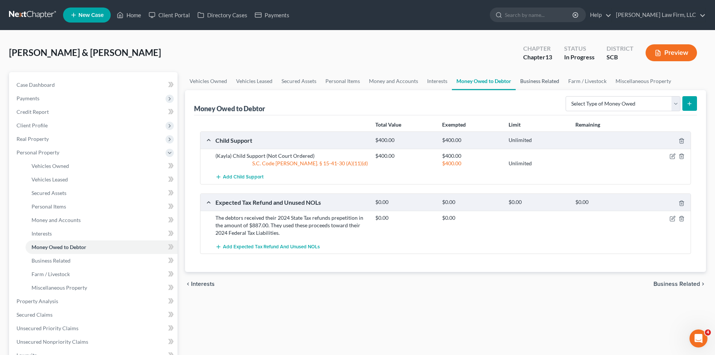
click at [526, 81] on link "Business Related" at bounding box center [540, 81] width 48 height 18
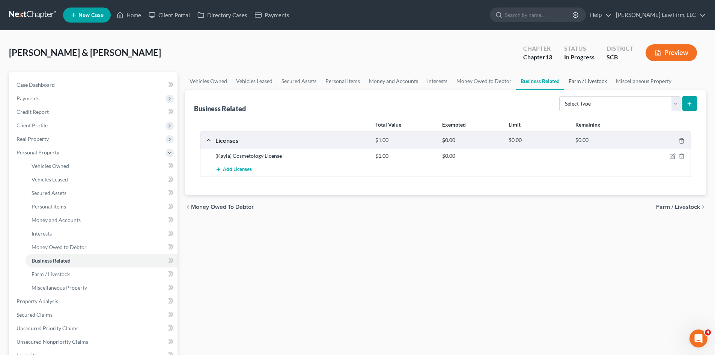
click at [583, 79] on link "Farm / Livestock" at bounding box center [587, 81] width 47 height 18
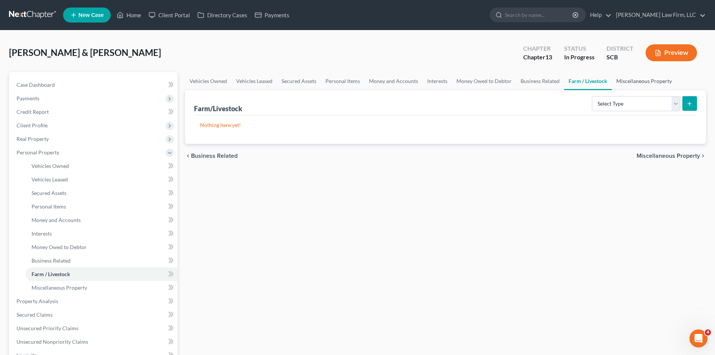
click at [627, 78] on link "Miscellaneous Property" at bounding box center [644, 81] width 65 height 18
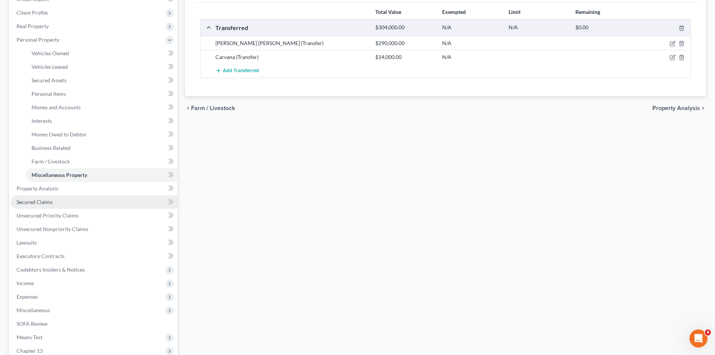
click at [41, 206] on link "Secured Claims" at bounding box center [94, 202] width 167 height 14
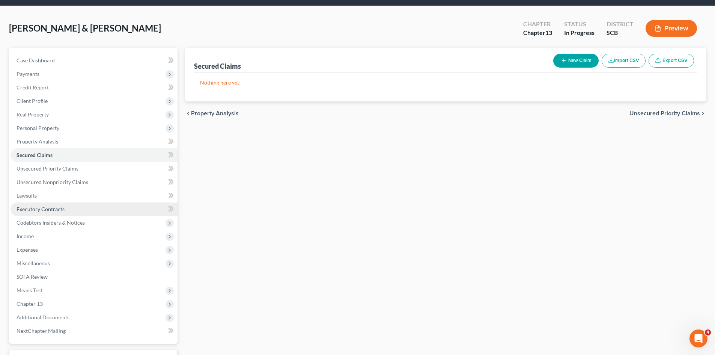
scroll to position [38, 0]
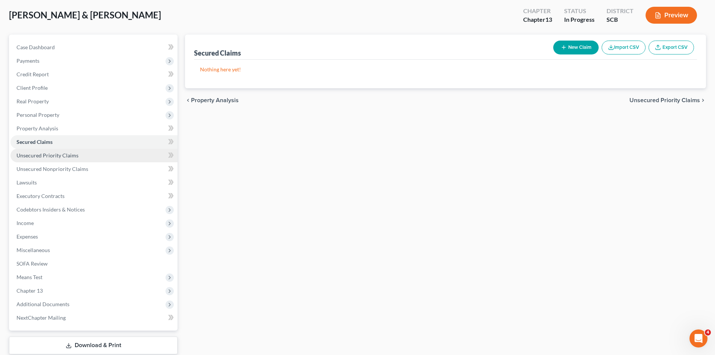
click at [47, 154] on span "Unsecured Priority Claims" at bounding box center [48, 155] width 62 height 6
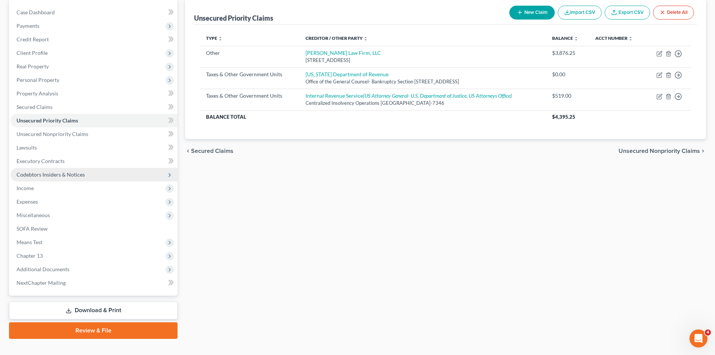
scroll to position [75, 0]
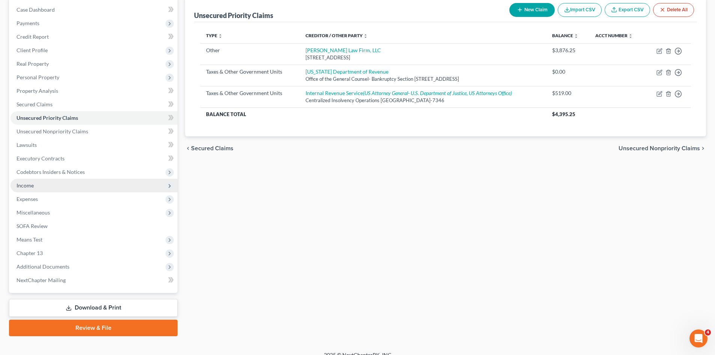
click at [30, 185] on span "Income" at bounding box center [25, 185] width 17 height 6
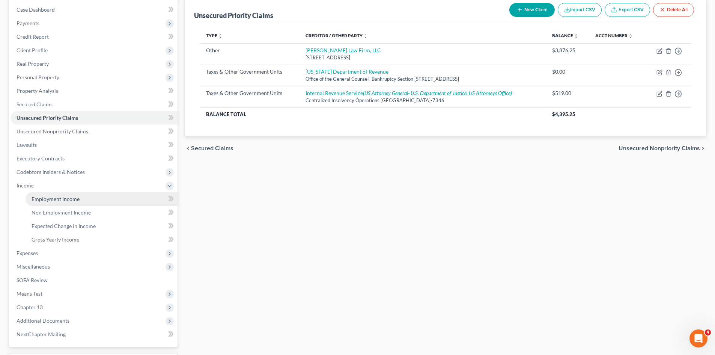
click at [36, 198] on span "Employment Income" at bounding box center [56, 198] width 48 height 6
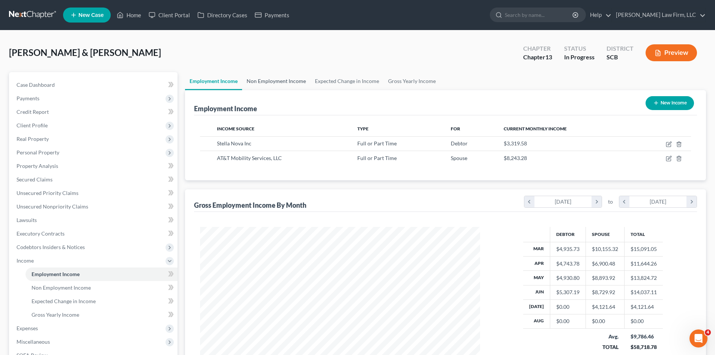
scroll to position [140, 295]
click at [254, 88] on link "Non Employment Income" at bounding box center [276, 81] width 68 height 18
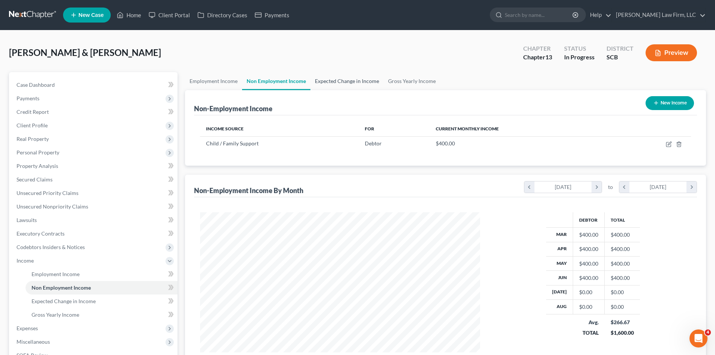
scroll to position [140, 295]
click at [356, 80] on link "Expected Change in Income" at bounding box center [346, 81] width 73 height 18
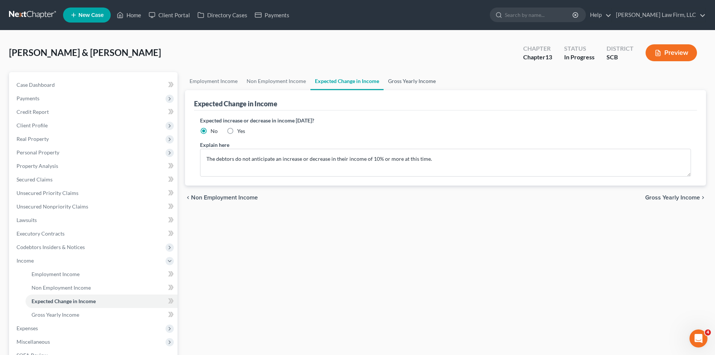
click at [389, 81] on link "Gross Yearly Income" at bounding box center [411, 81] width 57 height 18
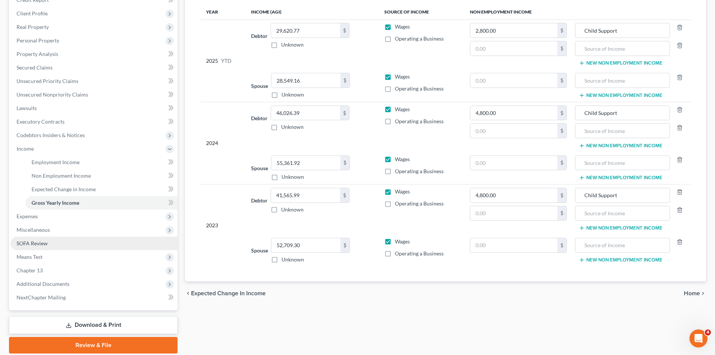
scroll to position [139, 0]
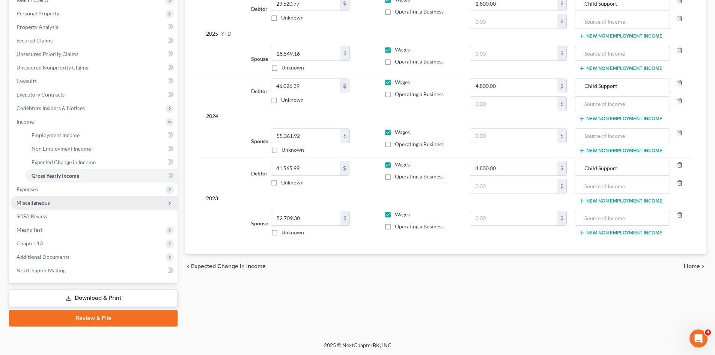
click at [42, 201] on span "Miscellaneous" at bounding box center [33, 202] width 33 height 6
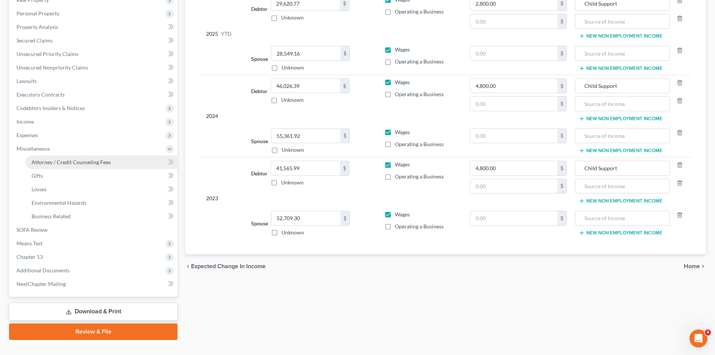
click at [52, 164] on span "Attorney / Credit Counseling Fees" at bounding box center [71, 162] width 79 height 6
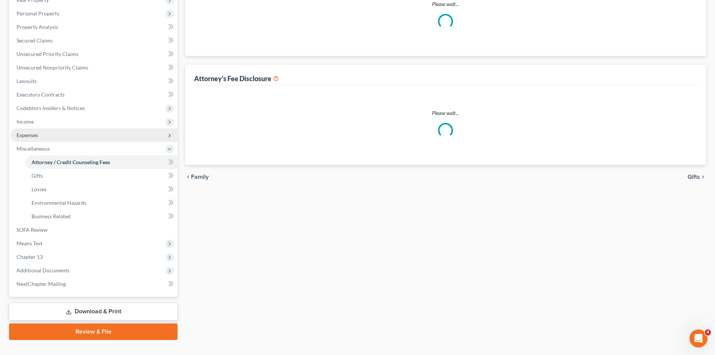
select select "0"
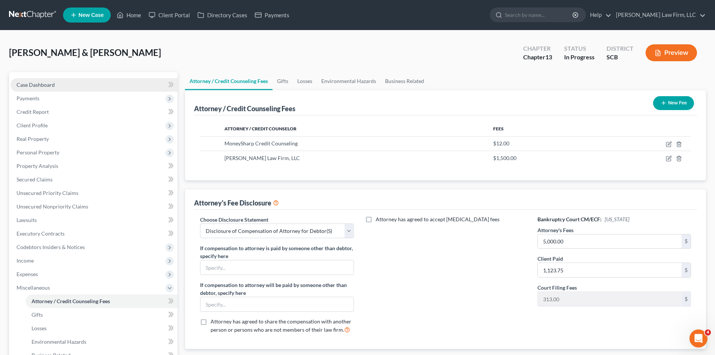
click at [27, 86] on span "Case Dashboard" at bounding box center [36, 84] width 38 height 6
select select "1"
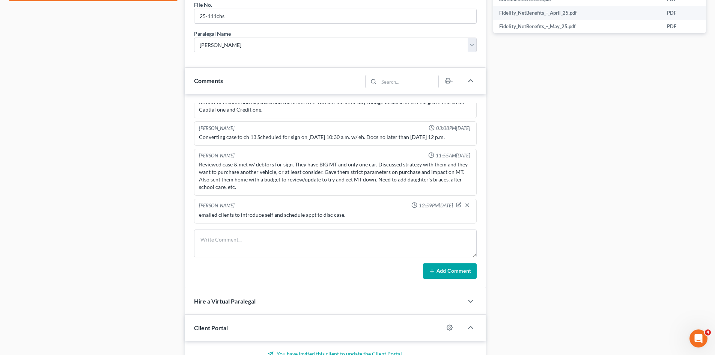
scroll to position [413, 0]
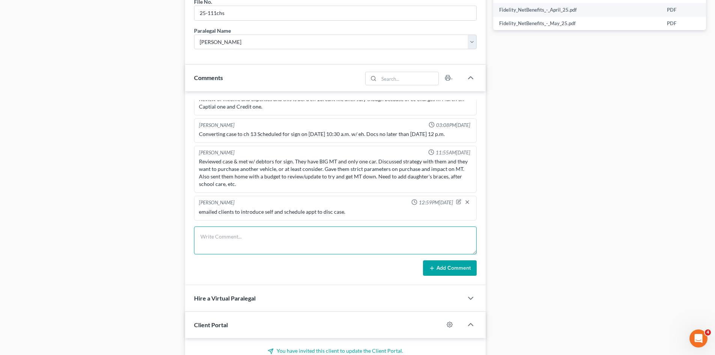
click at [318, 239] on textarea at bounding box center [335, 240] width 283 height 28
type textarea "m"
type textarea "emailed list of info needed cc e on the email since sign was scheduled just nee…"
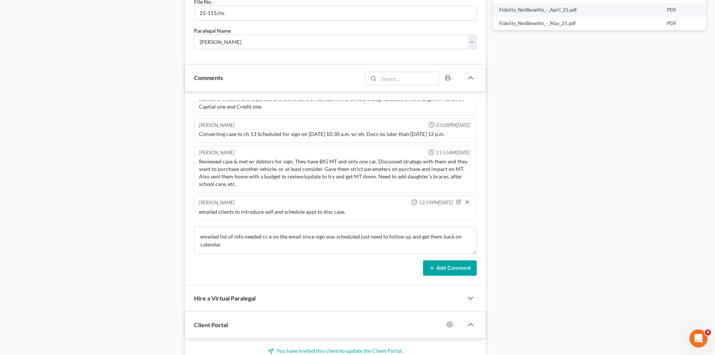
click at [454, 271] on button "Add Comment" at bounding box center [450, 268] width 54 height 16
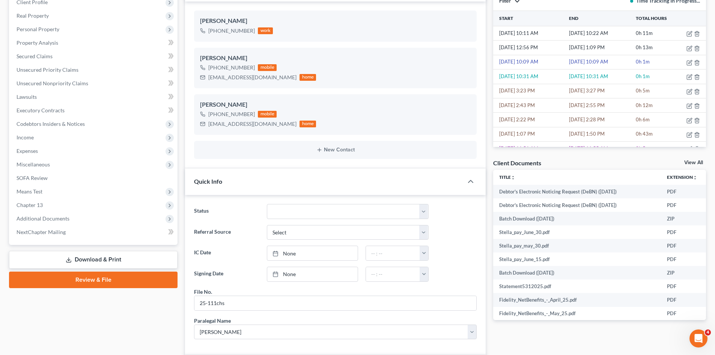
scroll to position [0, 0]
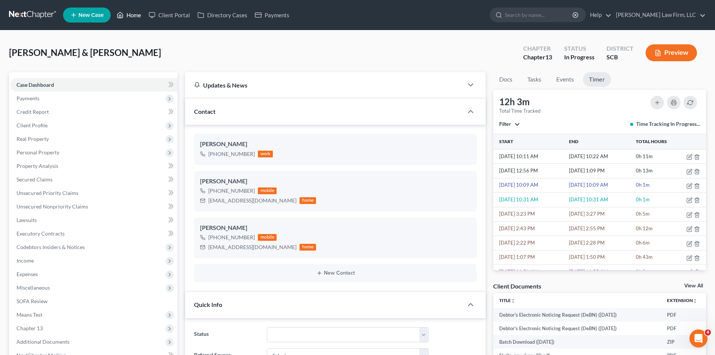
click at [137, 18] on link "Home" at bounding box center [129, 15] width 32 height 14
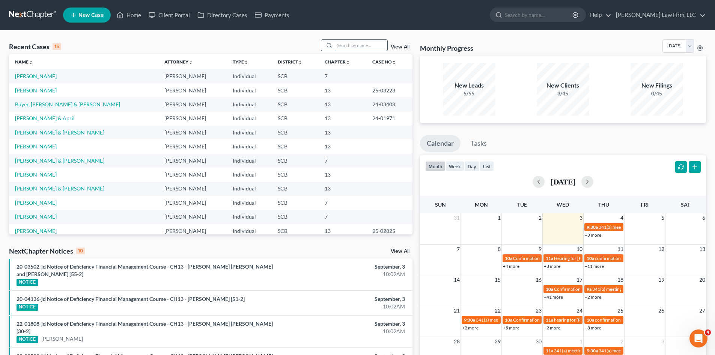
click at [340, 44] on input "search" at bounding box center [361, 45] width 53 height 11
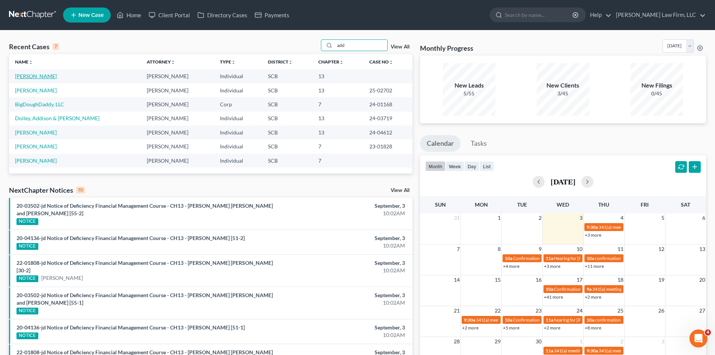
type input "add"
click at [40, 76] on link "[PERSON_NAME]" at bounding box center [36, 76] width 42 height 6
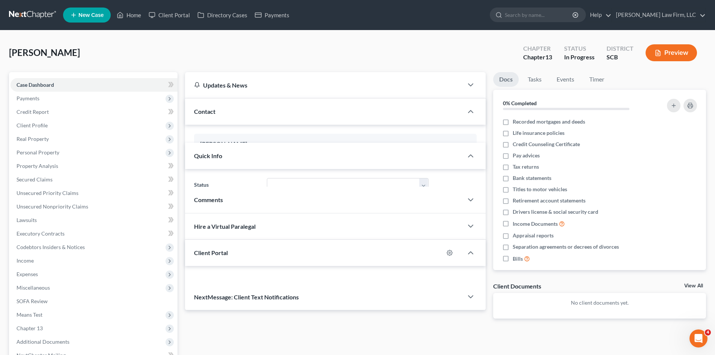
select select "0"
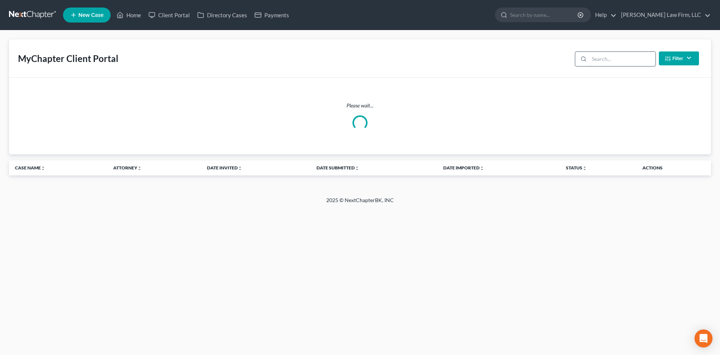
click at [597, 65] on input "search" at bounding box center [622, 59] width 66 height 14
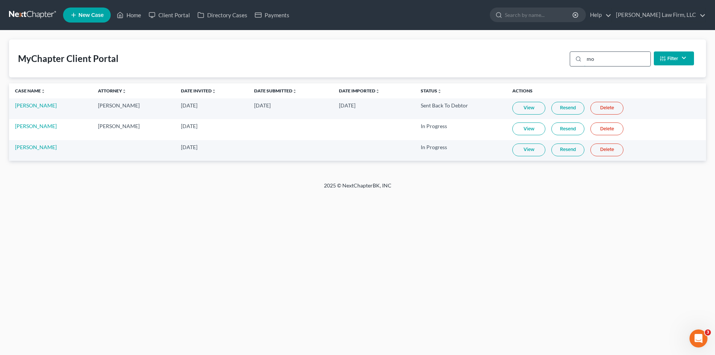
type input "m"
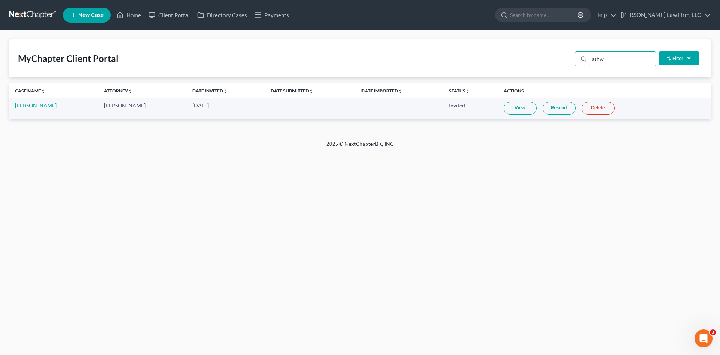
type input "ashw"
click at [505, 108] on link "View" at bounding box center [520, 108] width 33 height 13
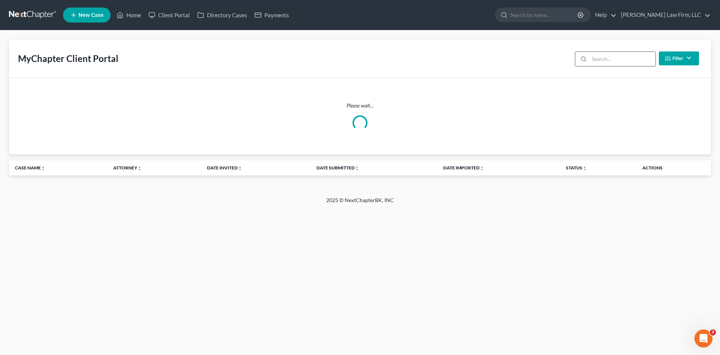
click at [621, 59] on input "search" at bounding box center [622, 59] width 66 height 14
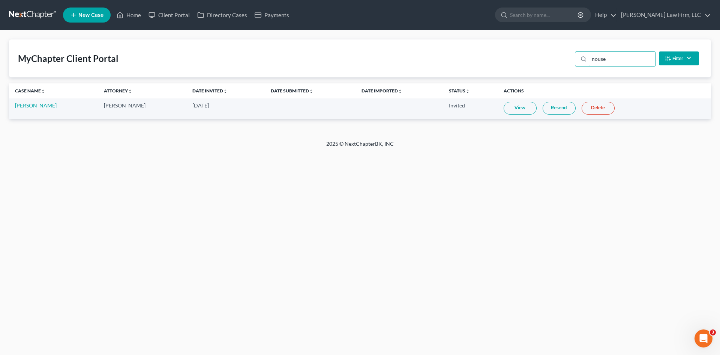
type input "nouse"
click at [526, 107] on link "View" at bounding box center [520, 108] width 33 height 13
